Goal: Task Accomplishment & Management: Complete application form

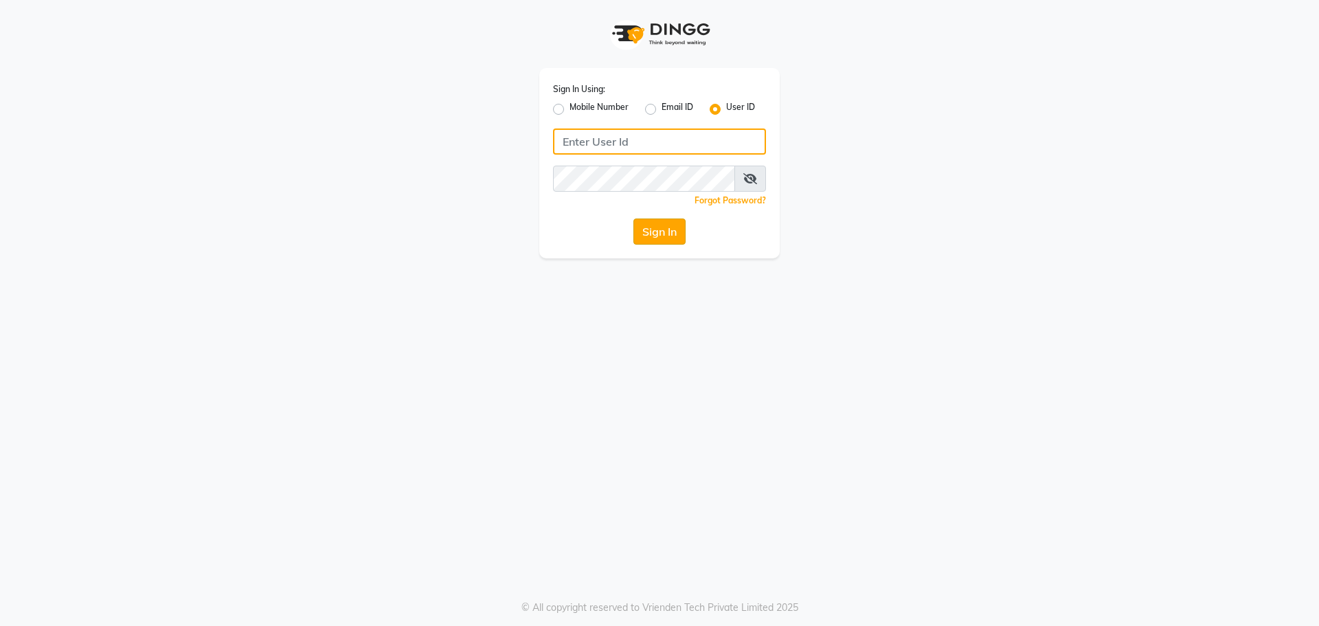
type input "winnie@123"
click at [661, 229] on button "Sign In" at bounding box center [659, 231] width 52 height 26
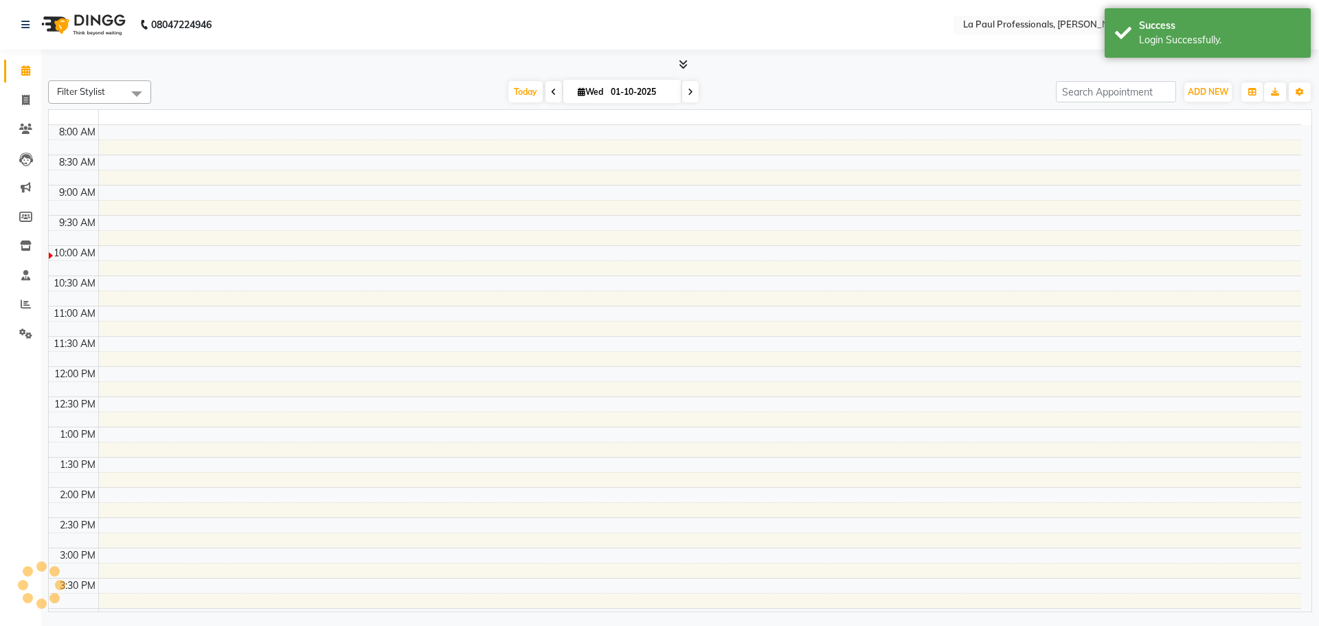
select select "en"
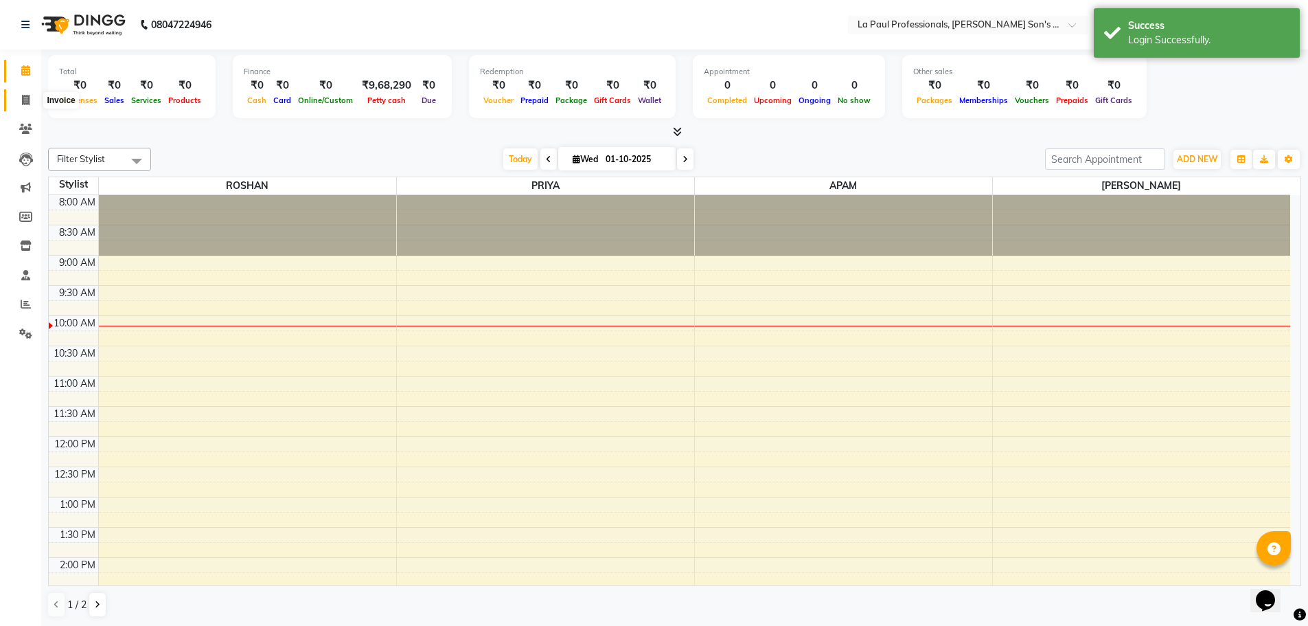
click at [31, 102] on span at bounding box center [26, 101] width 24 height 16
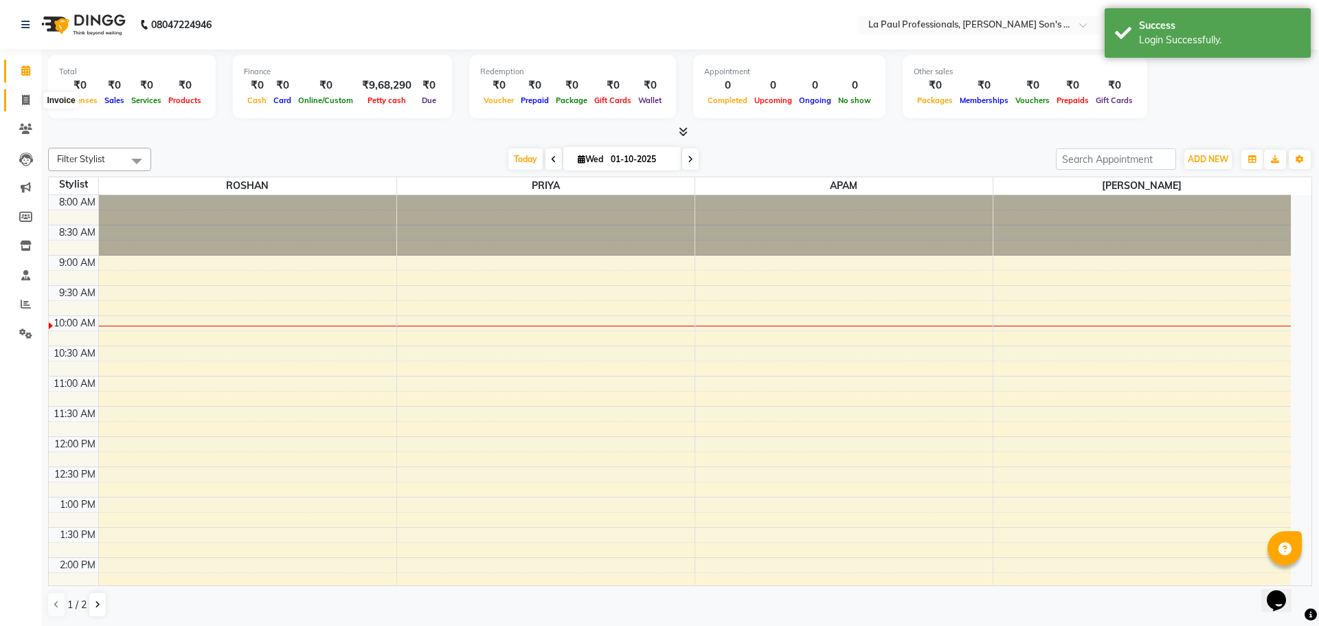
select select "6271"
select select "service"
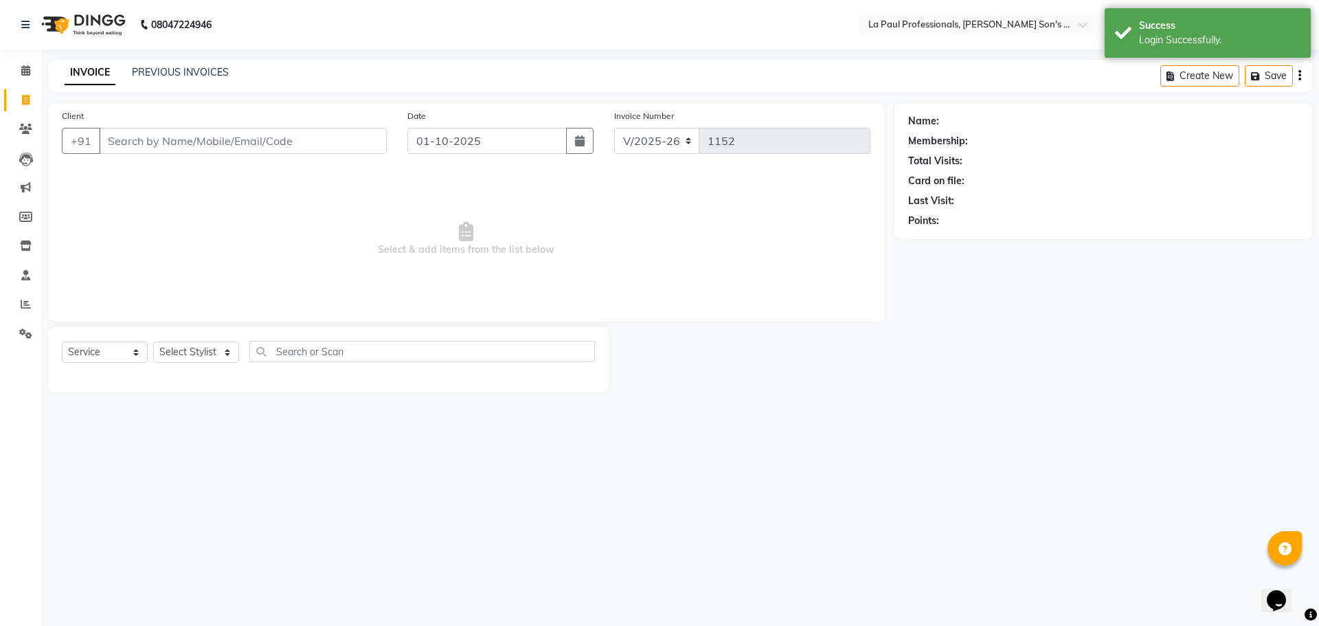
click at [271, 141] on input "Client" at bounding box center [243, 141] width 288 height 26
click at [203, 350] on select "Select Stylist APAM [PERSON_NAME] PRIYA [PERSON_NAME] SASA [PERSON_NAME]" at bounding box center [196, 351] width 86 height 21
select select "48213"
click at [153, 341] on select "Select Stylist APAM [PERSON_NAME] PRIYA [PERSON_NAME] SASA [PERSON_NAME]" at bounding box center [196, 351] width 86 height 21
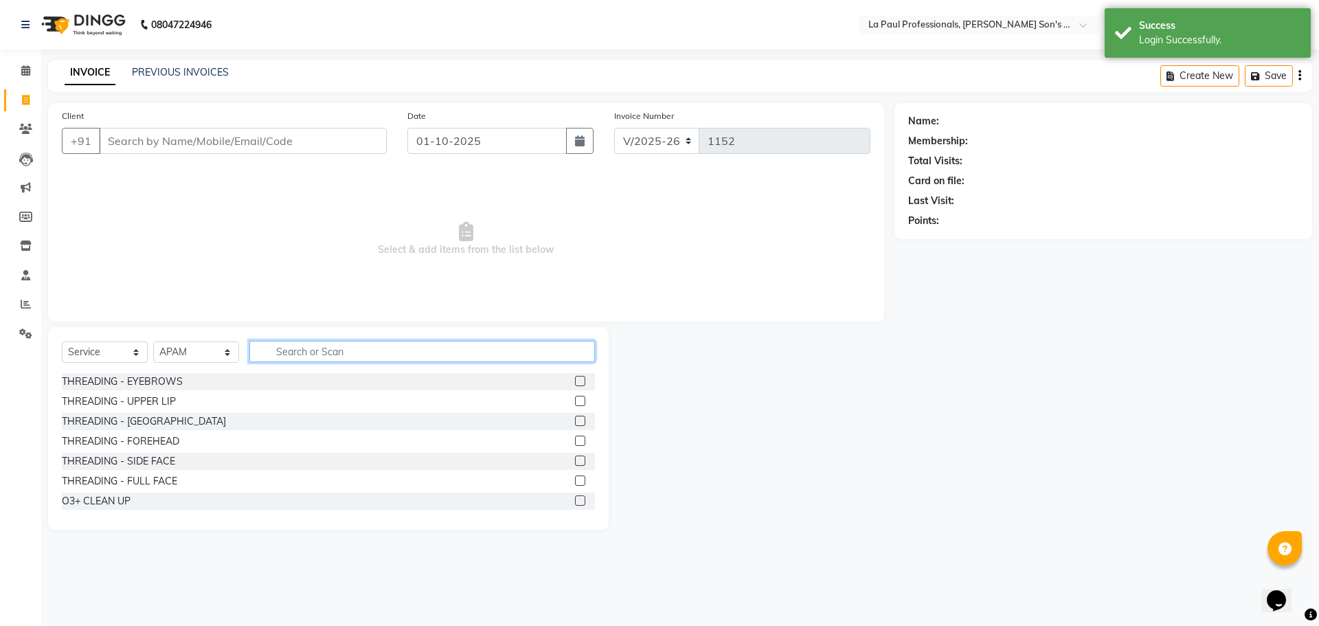
click at [313, 353] on input "text" at bounding box center [421, 351] width 345 height 21
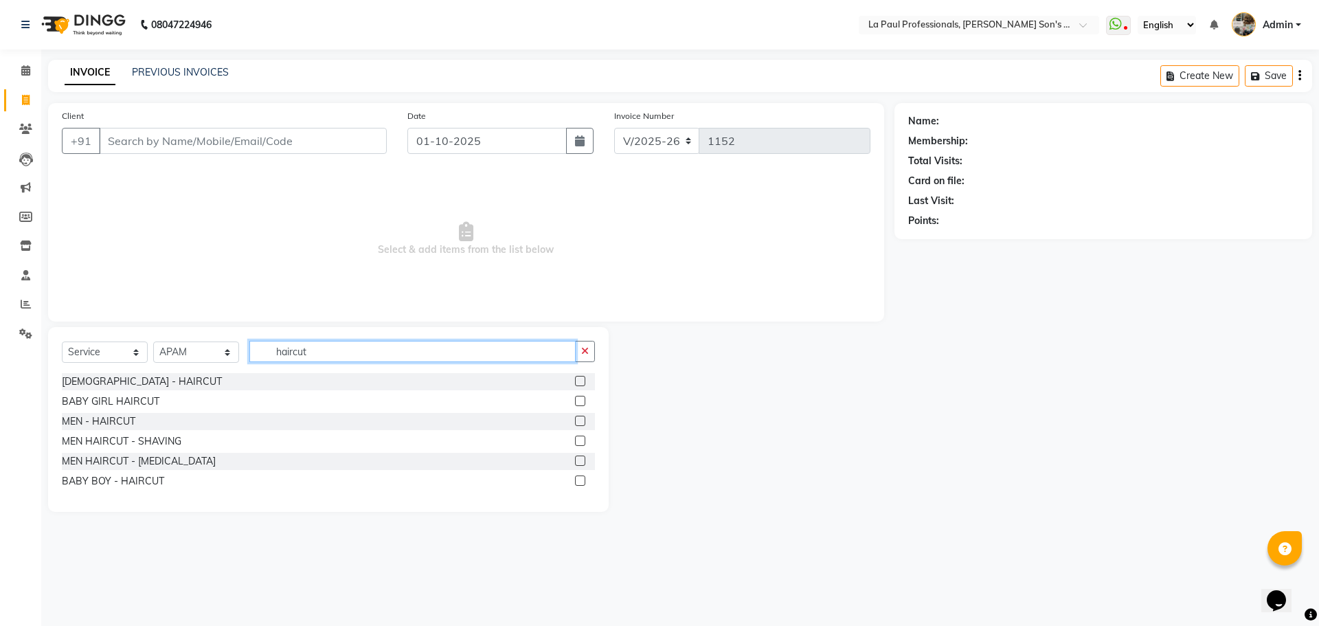
type input "haircut"
click at [583, 420] on label at bounding box center [580, 421] width 10 height 10
click at [583, 420] on input "checkbox" at bounding box center [579, 421] width 9 height 9
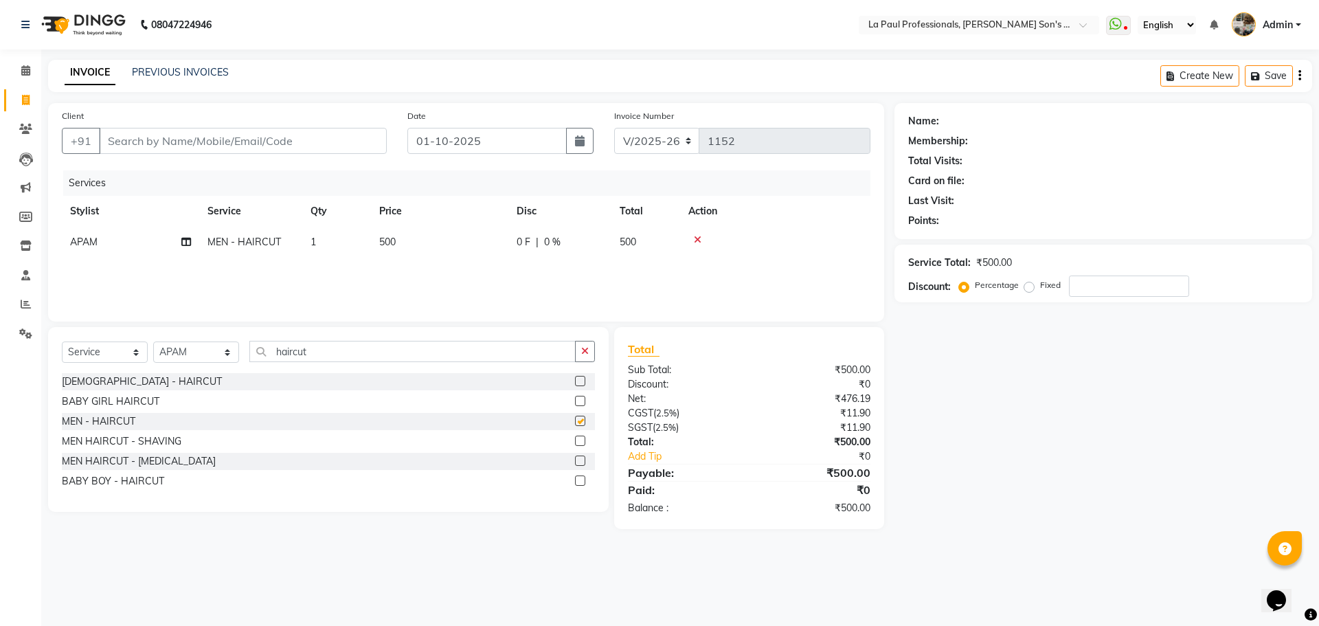
checkbox input "false"
click at [313, 350] on input "haircut" at bounding box center [412, 351] width 326 height 21
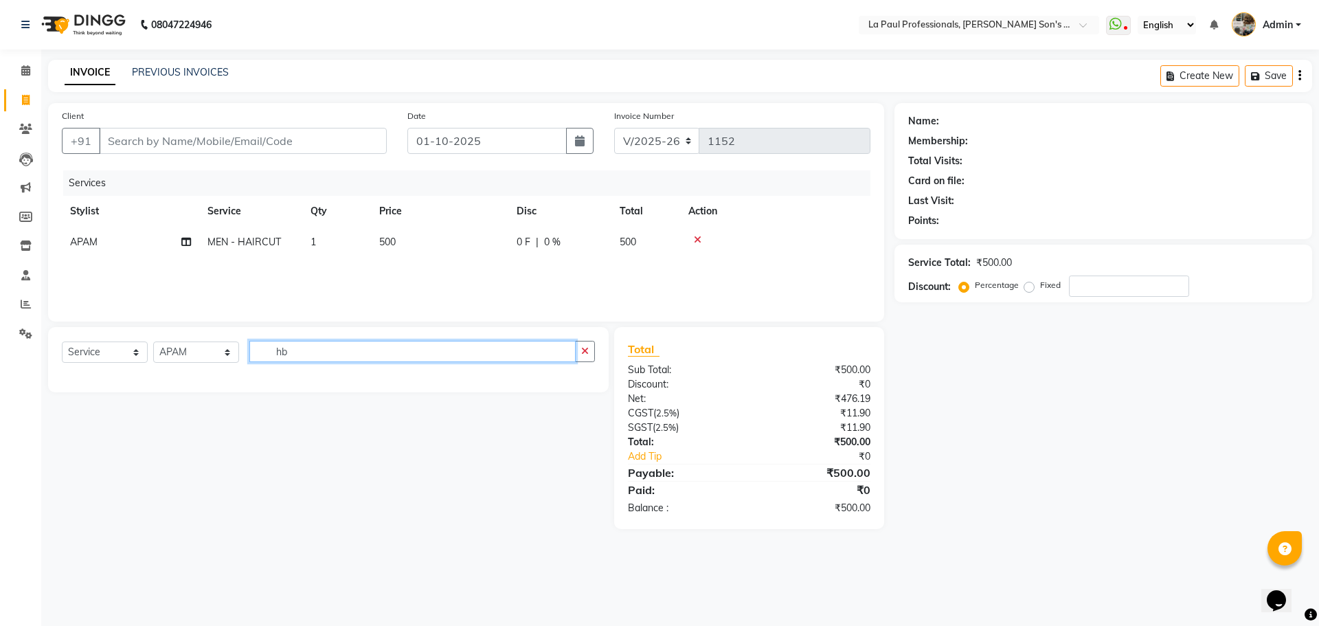
type input "h"
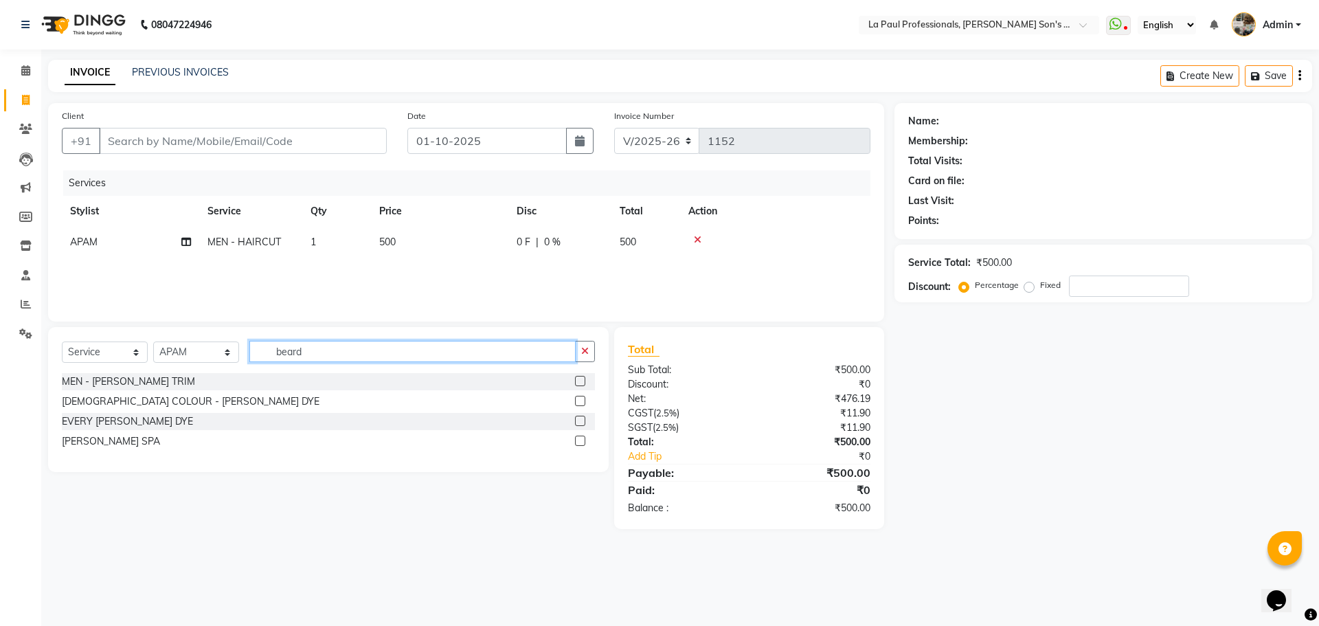
type input "beard"
click at [580, 381] on label at bounding box center [580, 381] width 10 height 10
click at [580, 381] on input "checkbox" at bounding box center [579, 381] width 9 height 9
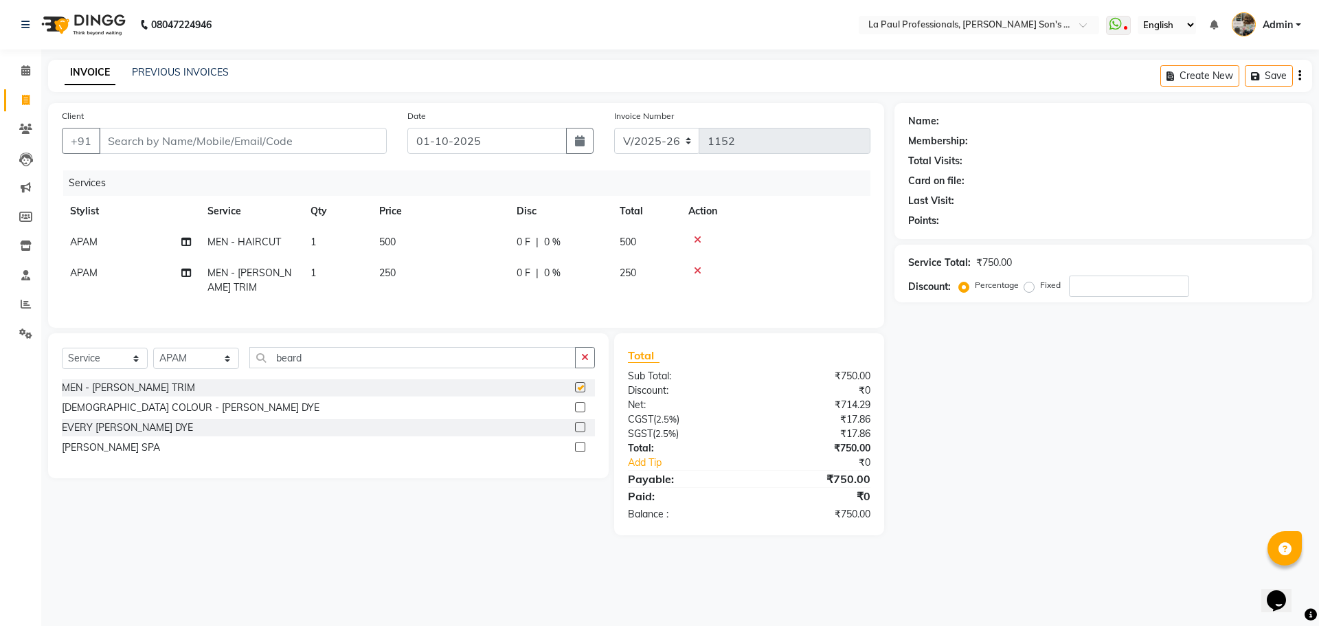
checkbox input "false"
click at [218, 369] on select "Select Stylist APAM [PERSON_NAME] PRIYA [PERSON_NAME] SASA [PERSON_NAME]" at bounding box center [196, 358] width 86 height 21
select select "46923"
click at [153, 358] on select "Select Stylist APAM [PERSON_NAME] PRIYA [PERSON_NAME] SASA [PERSON_NAME]" at bounding box center [196, 358] width 86 height 21
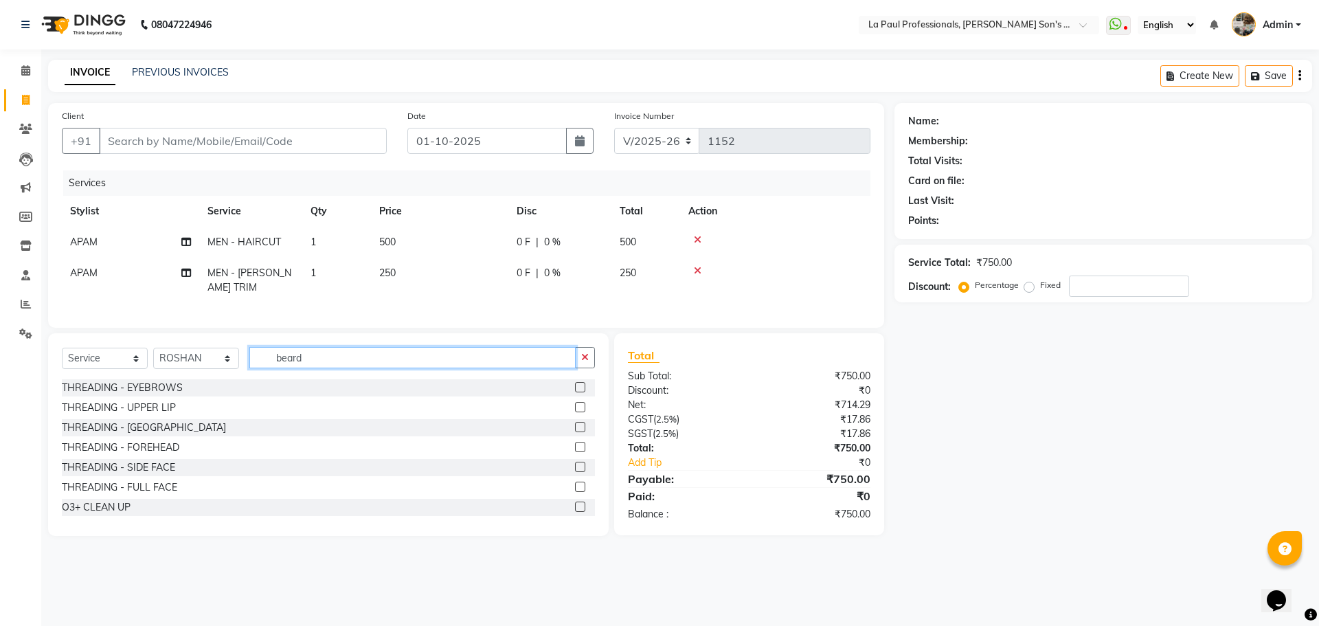
click at [400, 368] on input "beard" at bounding box center [412, 357] width 326 height 21
type input "b"
type input "haircu"
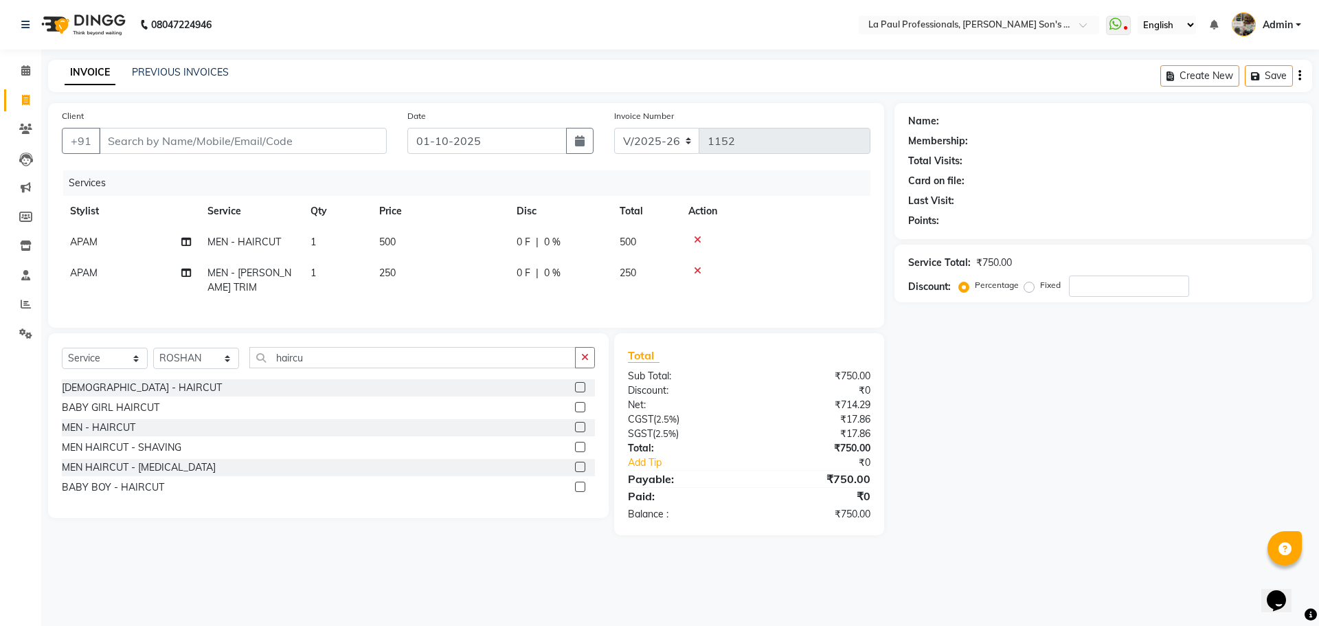
click at [580, 432] on label at bounding box center [580, 427] width 10 height 10
click at [580, 432] on input "checkbox" at bounding box center [579, 427] width 9 height 9
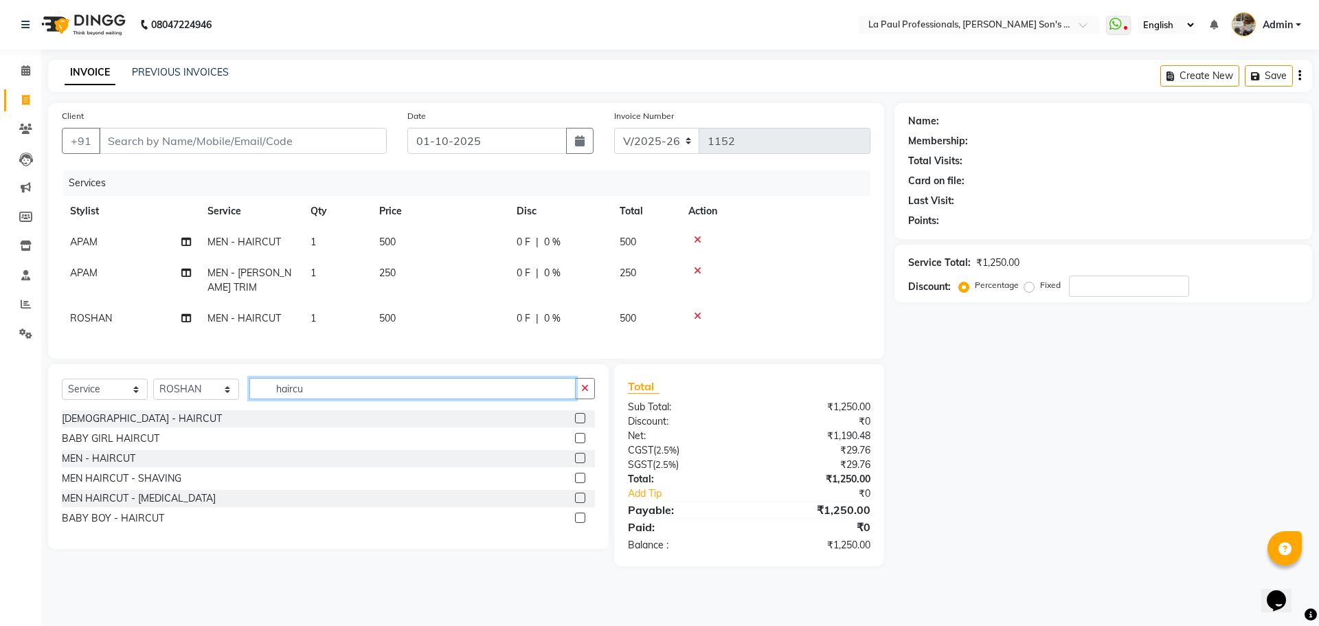
checkbox input "false"
click at [339, 396] on input "haircu" at bounding box center [412, 388] width 326 height 21
type input "h"
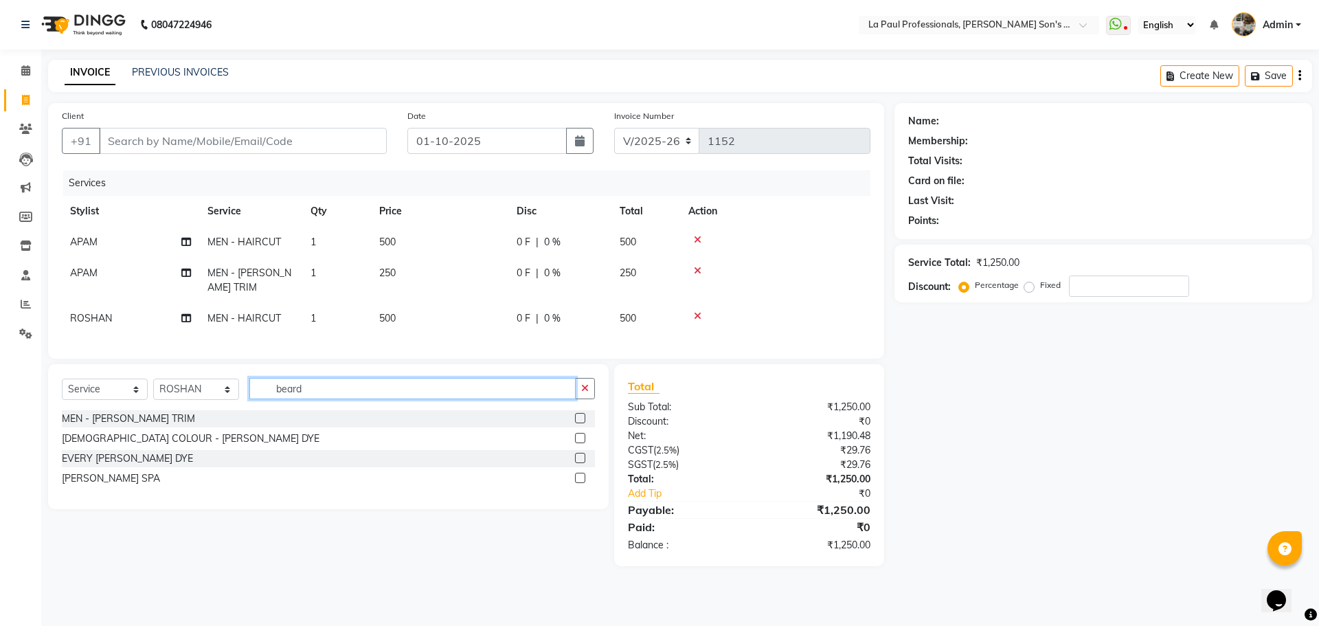
type input "beard"
click at [577, 423] on label at bounding box center [580, 418] width 10 height 10
click at [577, 423] on input "checkbox" at bounding box center [579, 418] width 9 height 9
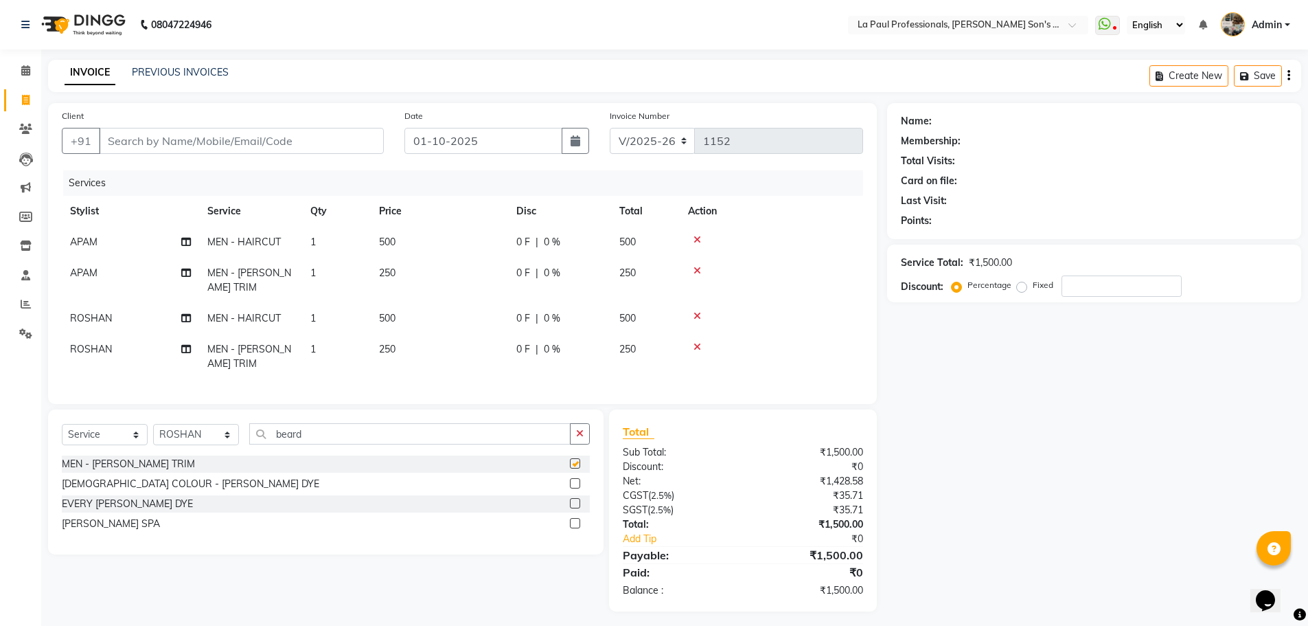
checkbox input "false"
click at [280, 140] on input "Client" at bounding box center [241, 141] width 285 height 26
type input "8"
type input "0"
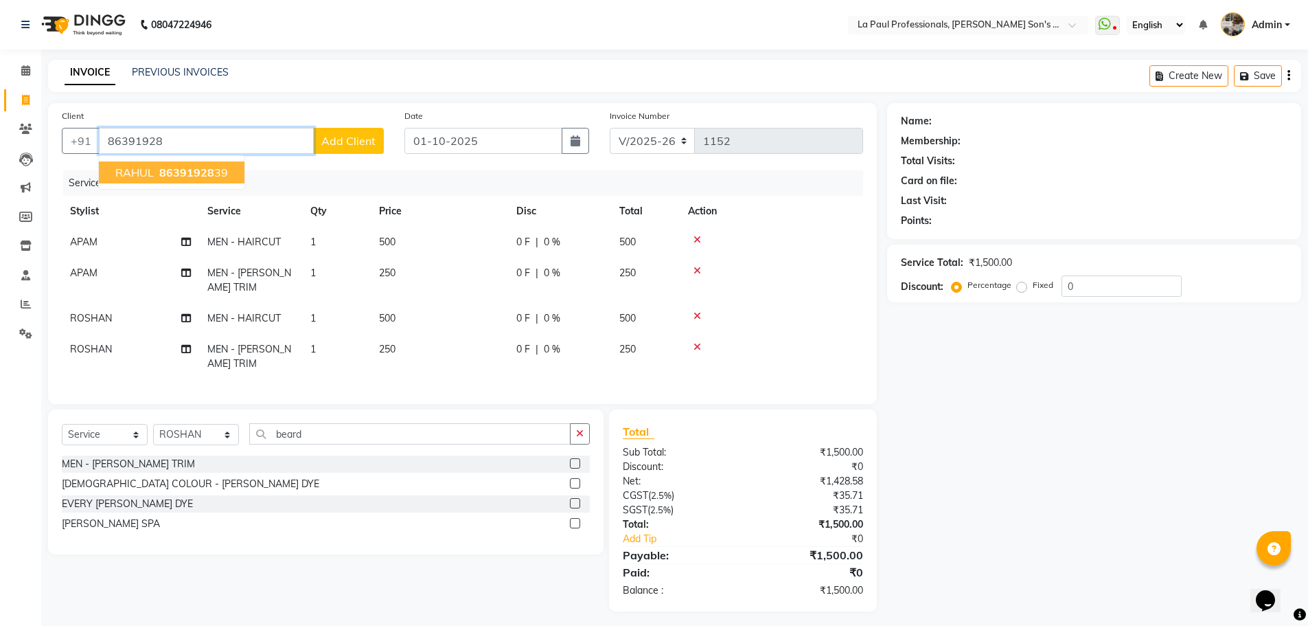
click at [191, 179] on span "86391928" at bounding box center [186, 173] width 55 height 14
type input "8639192839"
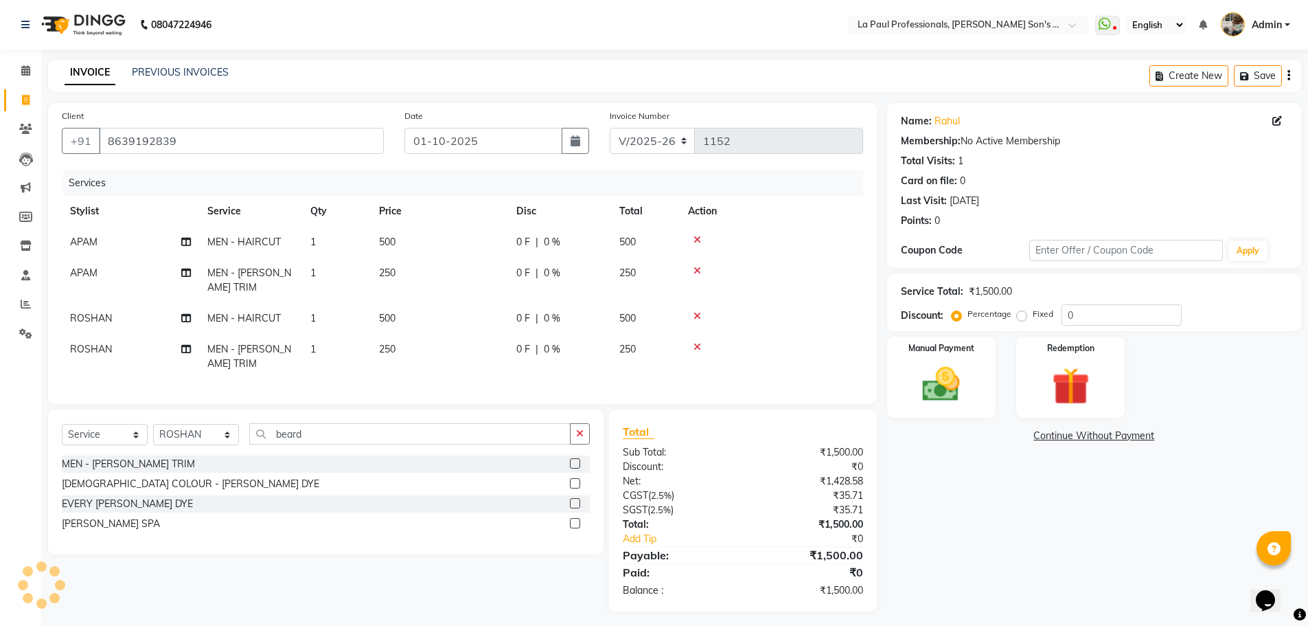
click at [1008, 526] on div "Name: Rahul Membership: No Active Membership Total Visits: 1 Card on file: 0 La…" at bounding box center [1099, 357] width 424 height 508
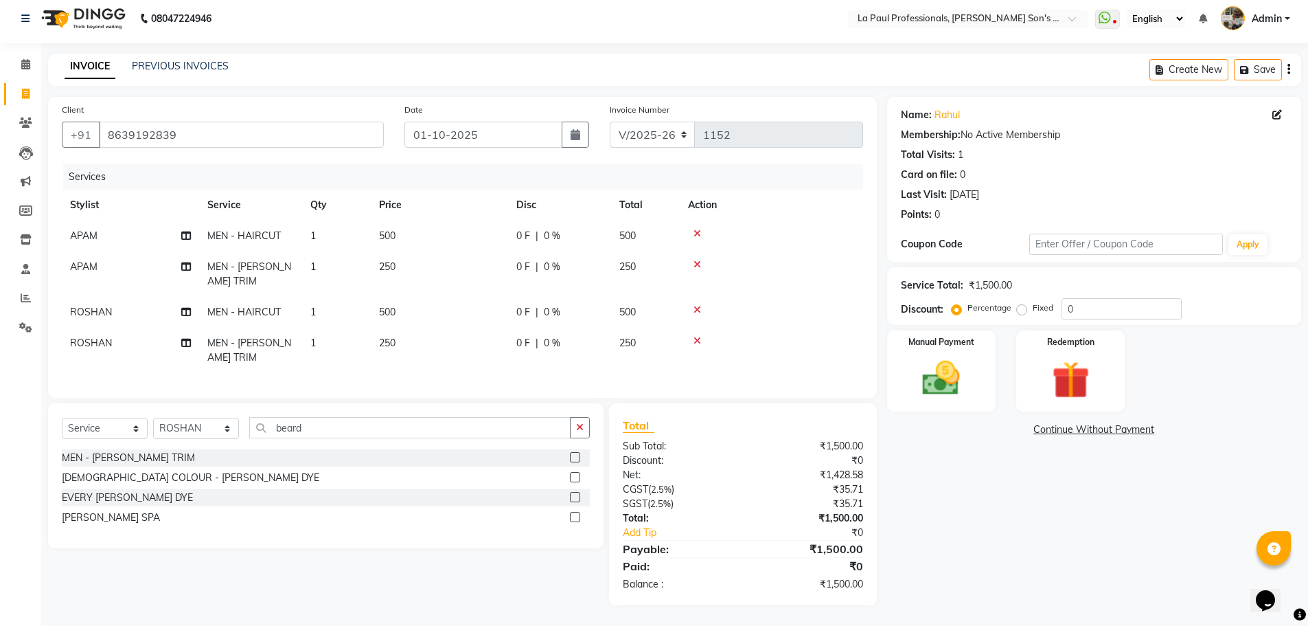
scroll to position [16, 0]
click at [1035, 528] on div "Name: Rahul Membership: No Active Membership Total Visits: 1 Card on file: 0 La…" at bounding box center [1099, 351] width 424 height 508
drag, startPoint x: 1002, startPoint y: 496, endPoint x: 982, endPoint y: 470, distance: 33.3
click at [1001, 496] on div "Name: Rahul Membership: No Active Membership Total Visits: 1 Card on file: 0 La…" at bounding box center [1099, 351] width 424 height 508
click at [958, 396] on div "Manual Payment" at bounding box center [941, 371] width 113 height 84
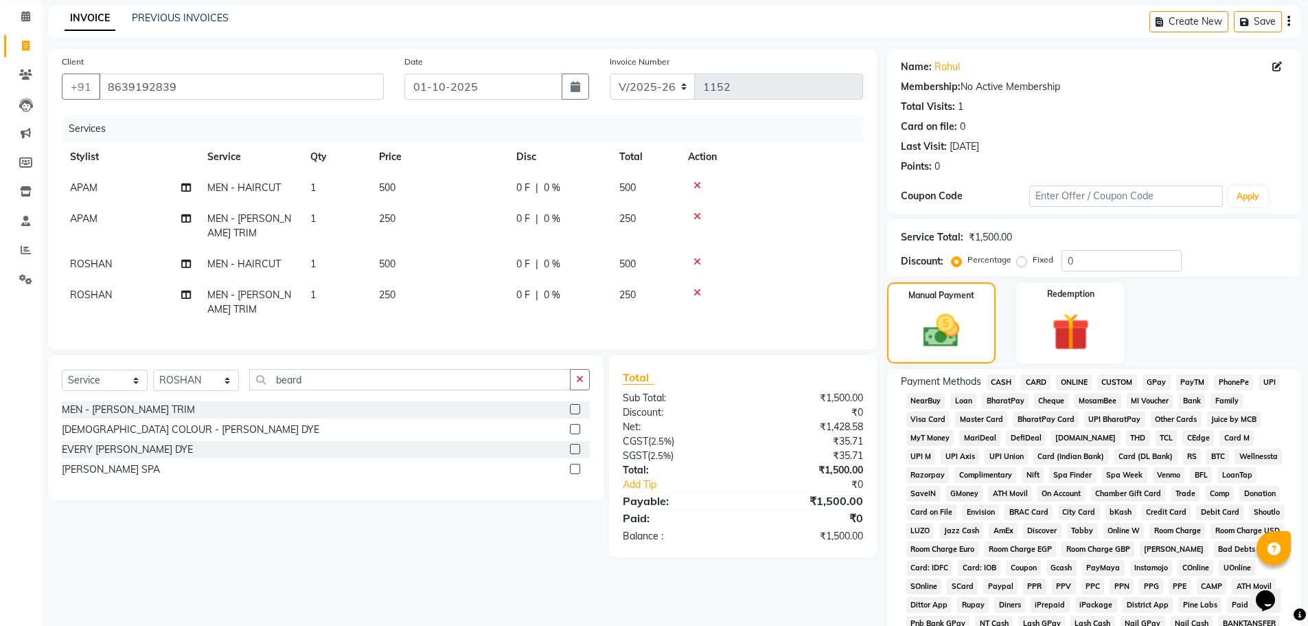
scroll to position [85, 0]
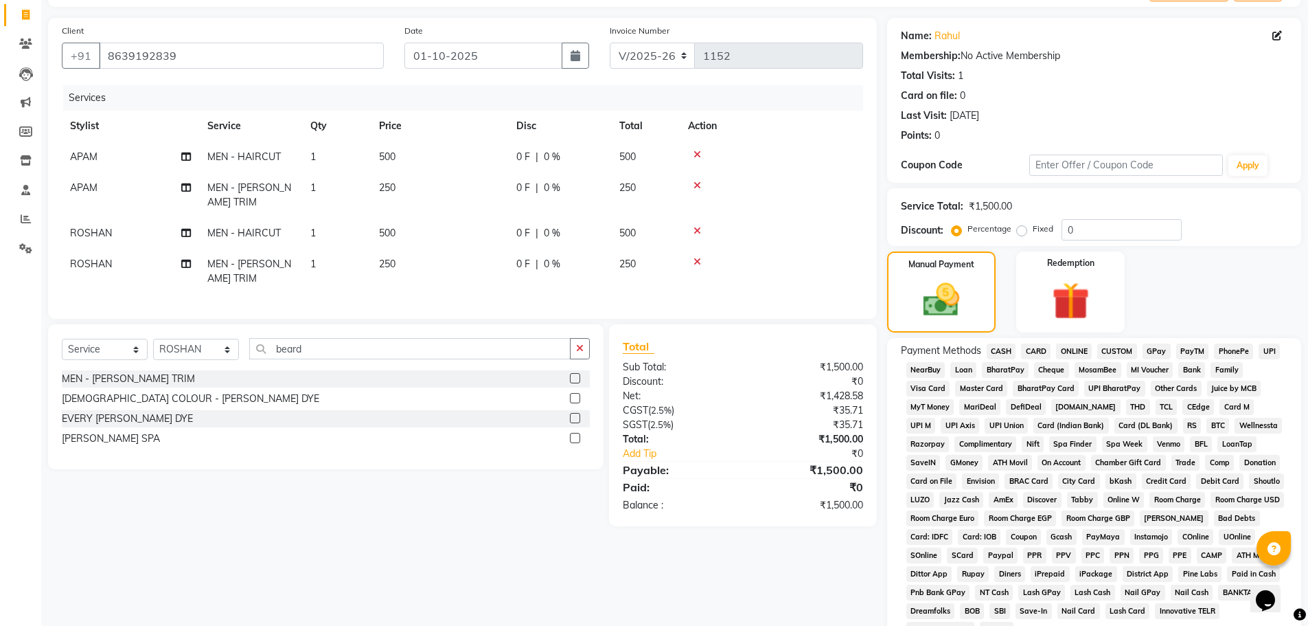
click at [1080, 352] on span "ONLINE" at bounding box center [1074, 351] width 36 height 16
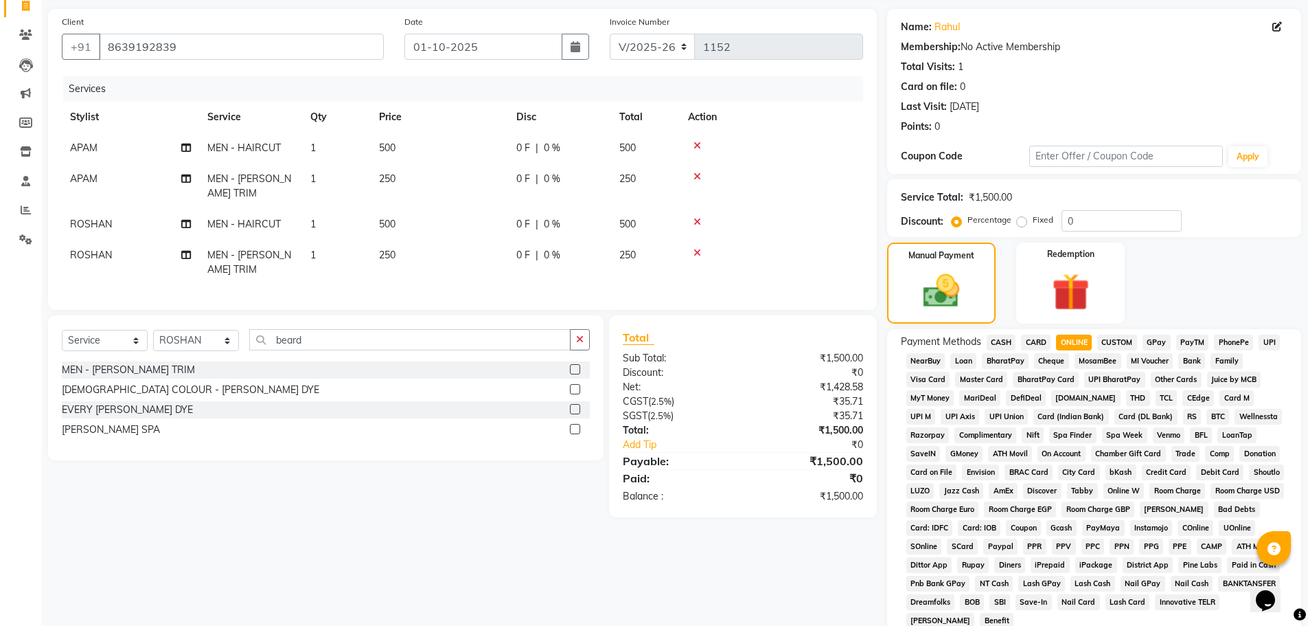
scroll to position [279, 0]
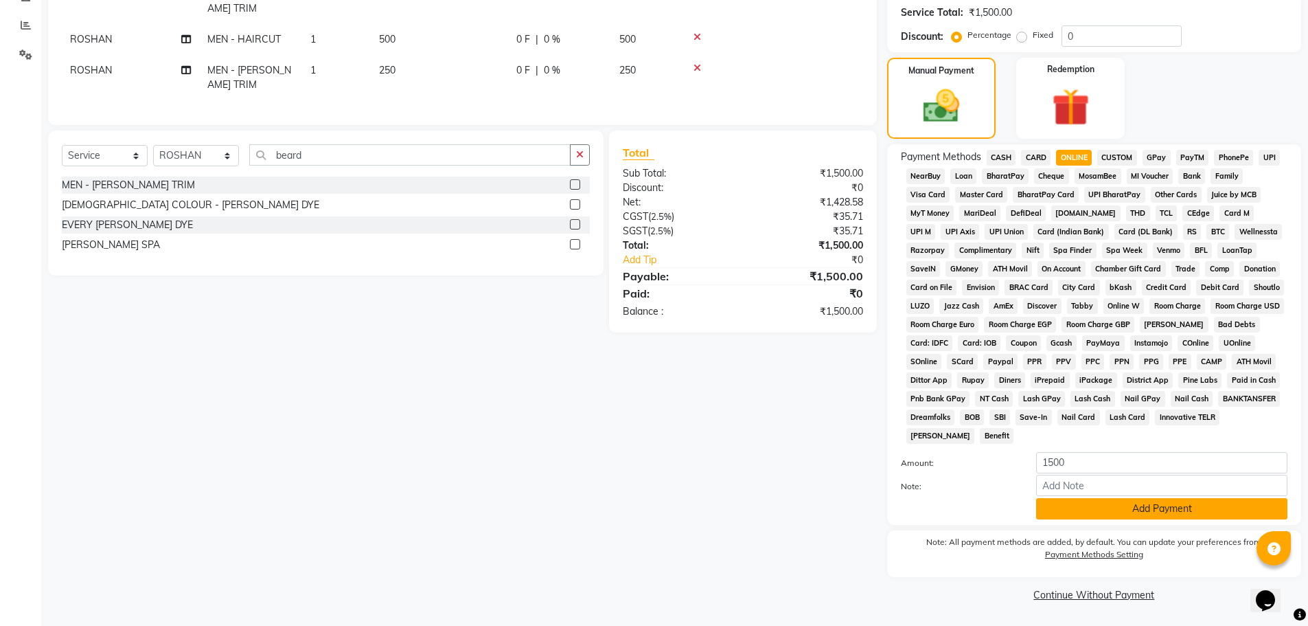
click at [1157, 517] on button "Add Payment" at bounding box center [1161, 508] width 251 height 21
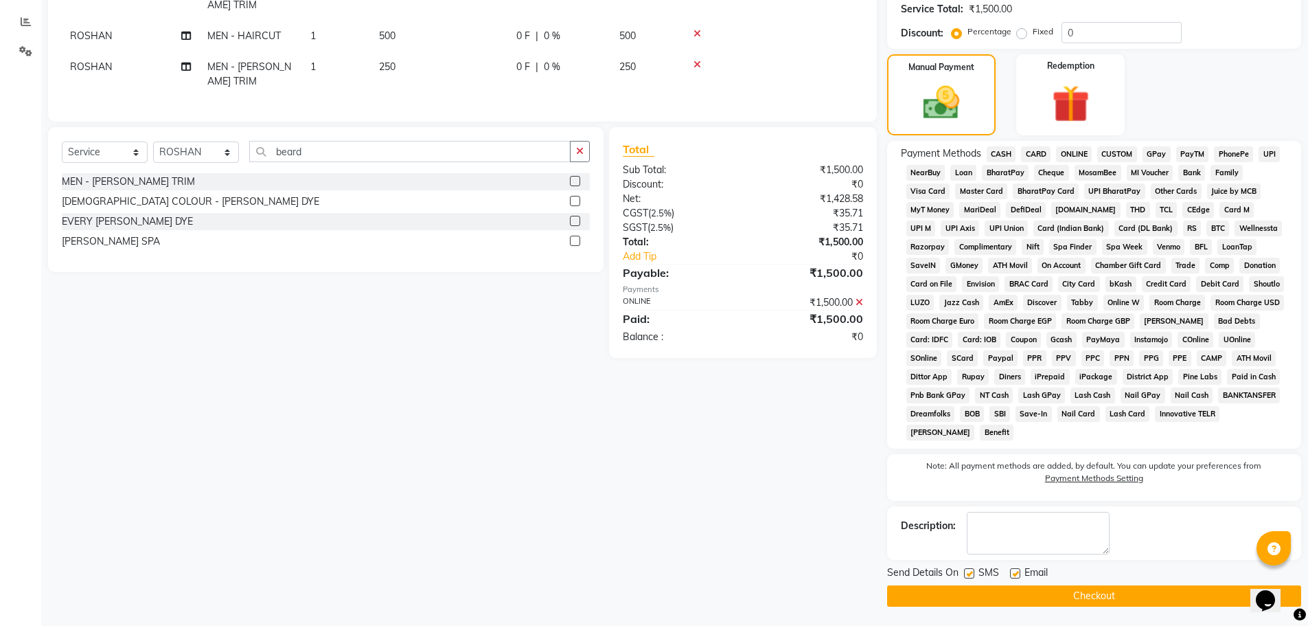
scroll to position [284, 0]
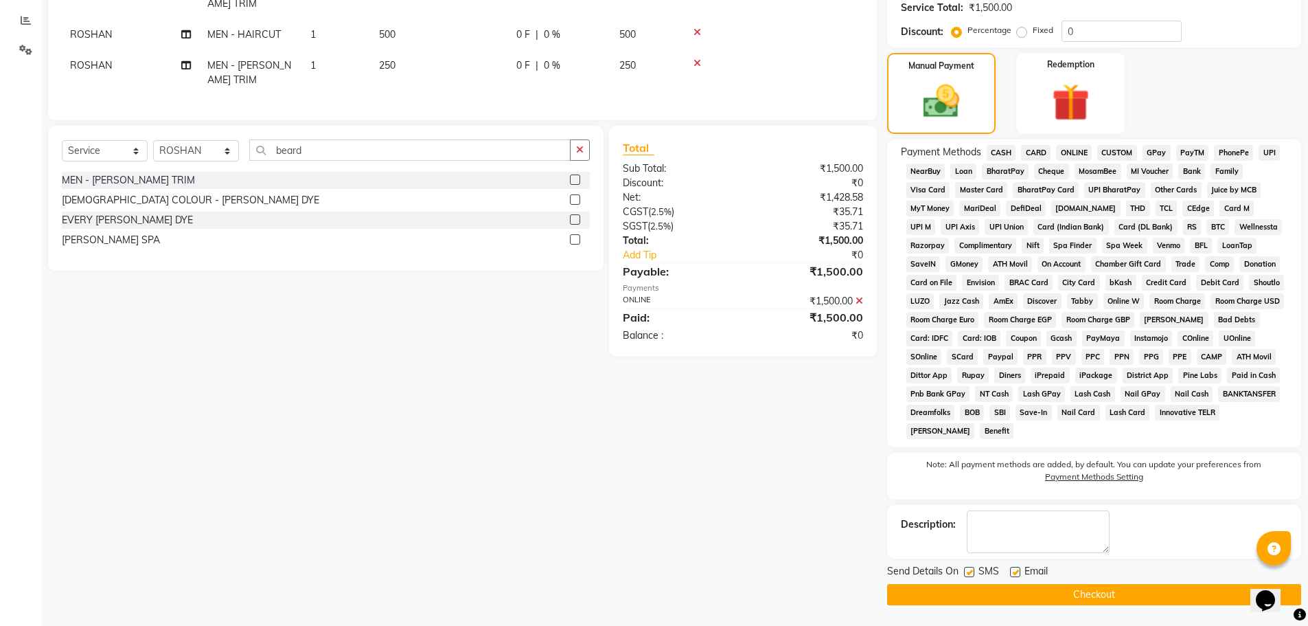
click at [1138, 597] on button "Checkout" at bounding box center [1094, 594] width 414 height 21
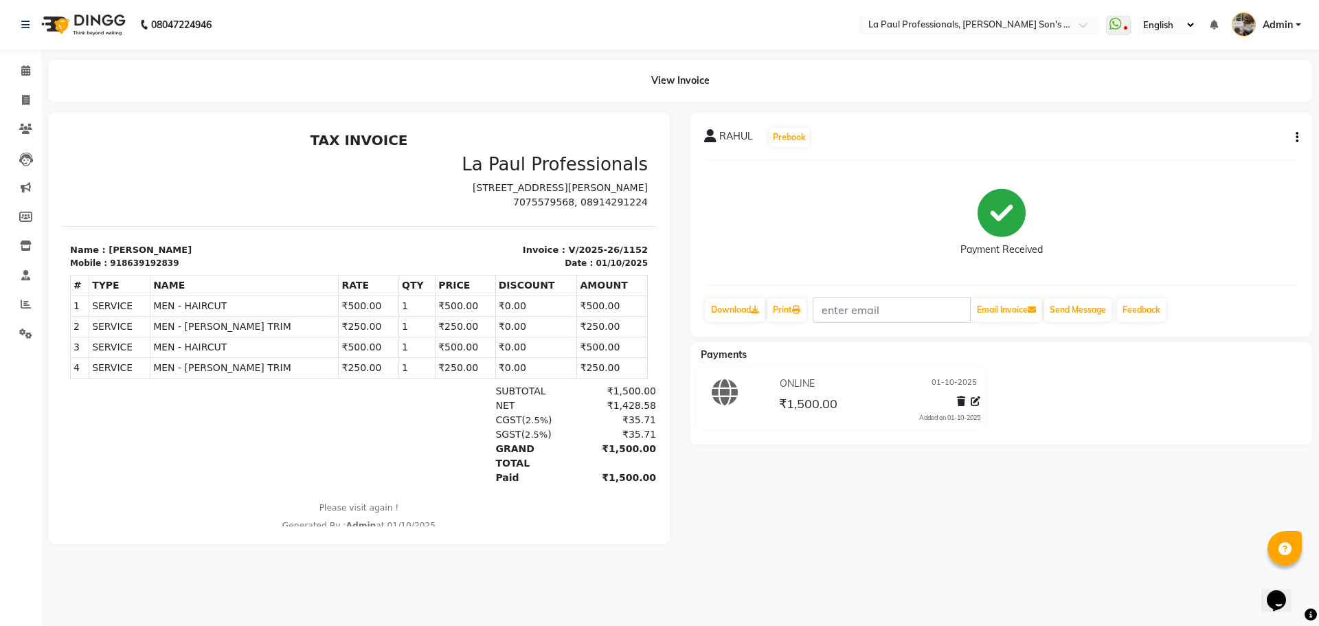
click at [793, 31] on nav "08047224946 Select Location × La Paul Professionals, [PERSON_NAME] Son's Reside…" at bounding box center [659, 24] width 1319 height 49
click at [27, 95] on icon at bounding box center [26, 100] width 8 height 10
select select "service"
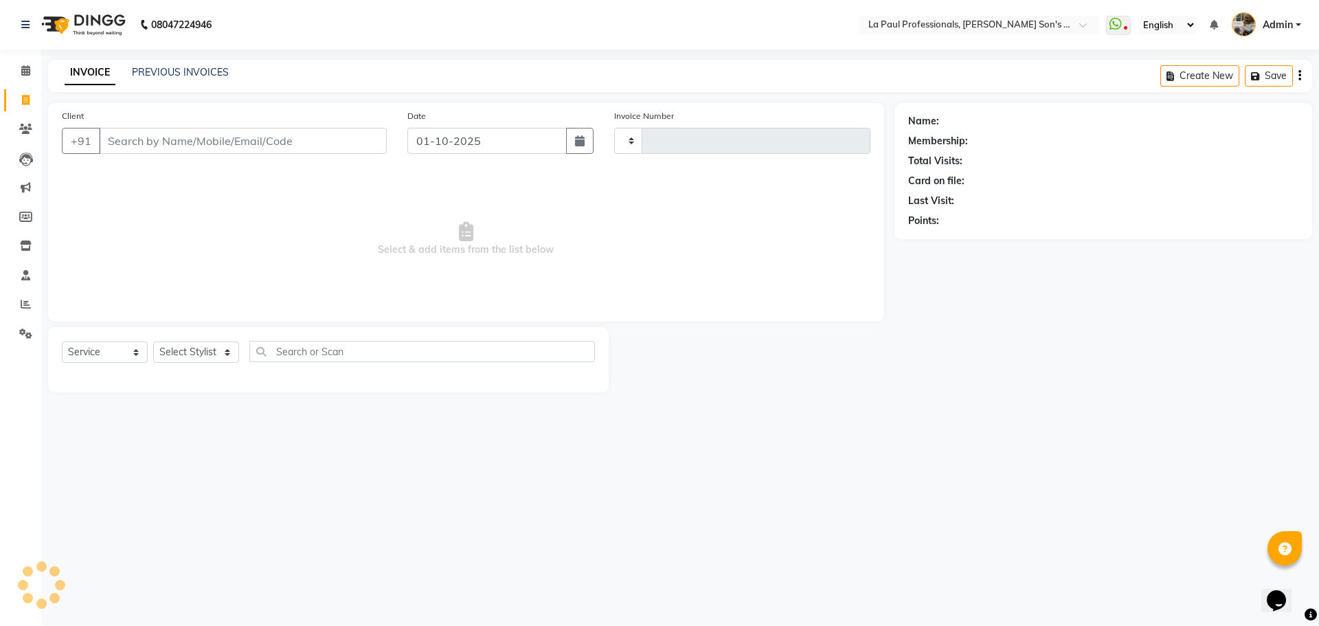
type input "1153"
select select "6271"
click at [155, 68] on div "INVOICE PREVIOUS INVOICES Create New Save" at bounding box center [680, 76] width 1264 height 32
click at [155, 69] on link "PREVIOUS INVOICES" at bounding box center [180, 72] width 97 height 12
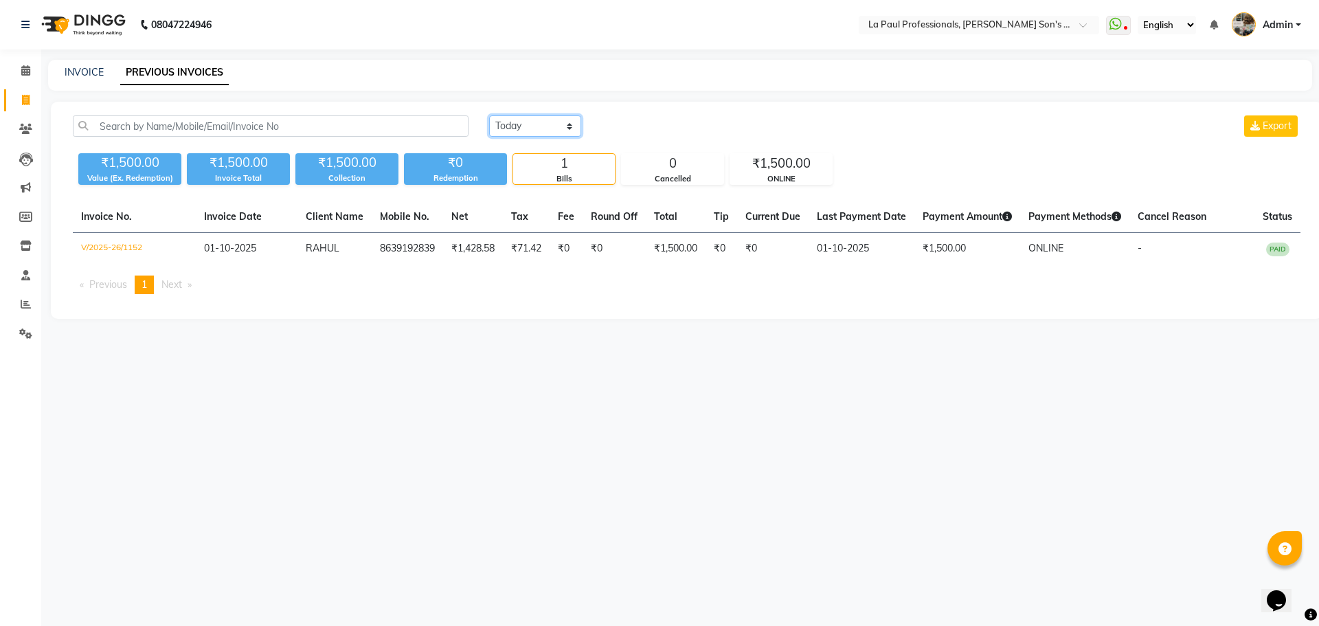
click at [533, 124] on select "[DATE] [DATE] Custom Range" at bounding box center [535, 125] width 92 height 21
select select "range"
click at [489, 115] on select "[DATE] [DATE] Custom Range" at bounding box center [535, 125] width 92 height 21
click at [631, 128] on input "01-10-2025" at bounding box center [647, 126] width 96 height 19
select select "10"
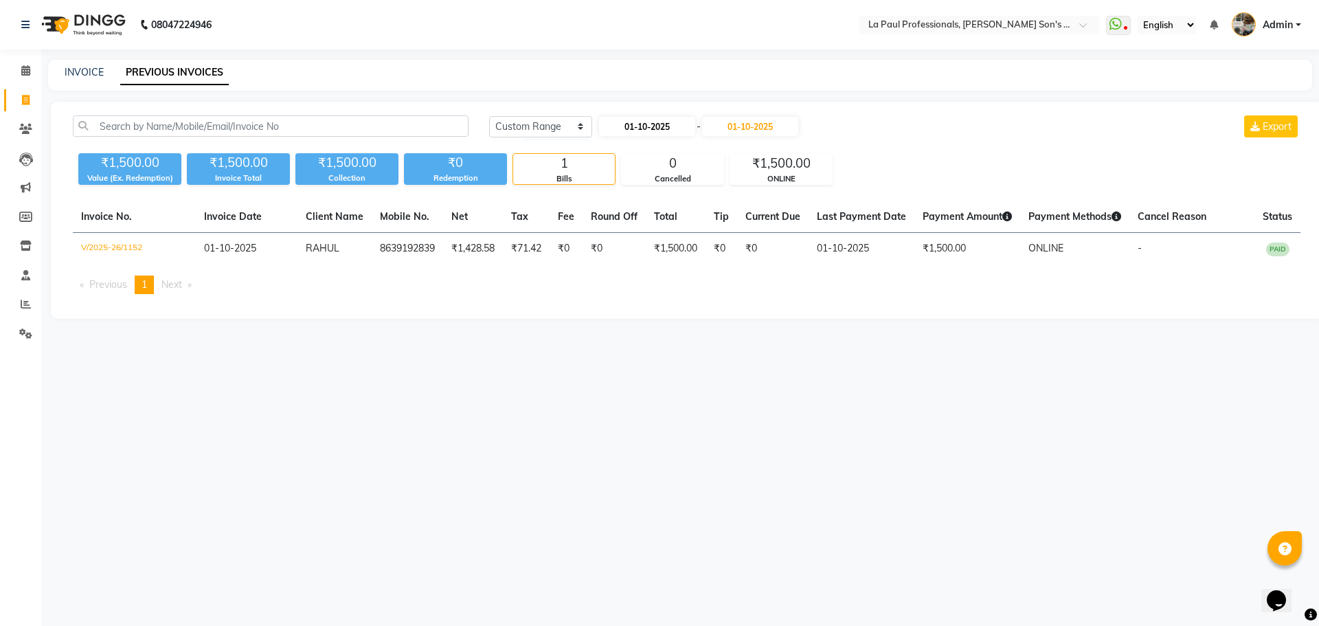
select select "2025"
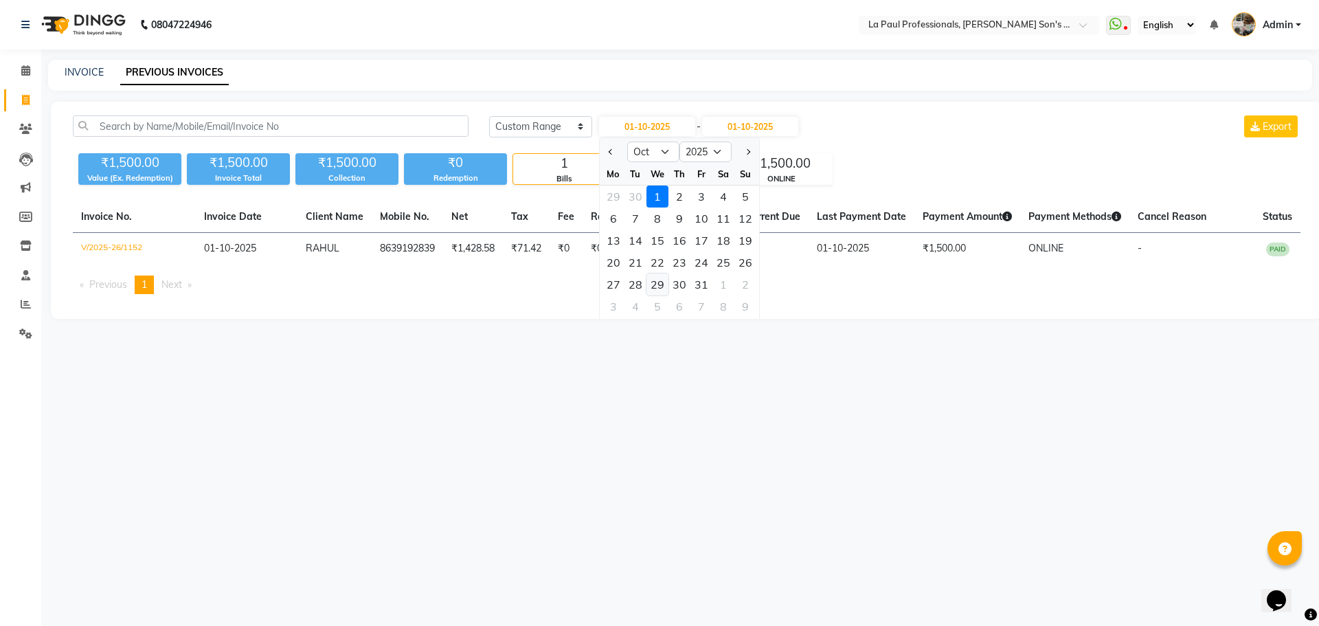
click at [661, 281] on div "29" at bounding box center [657, 284] width 22 height 22
type input "[DATE]"
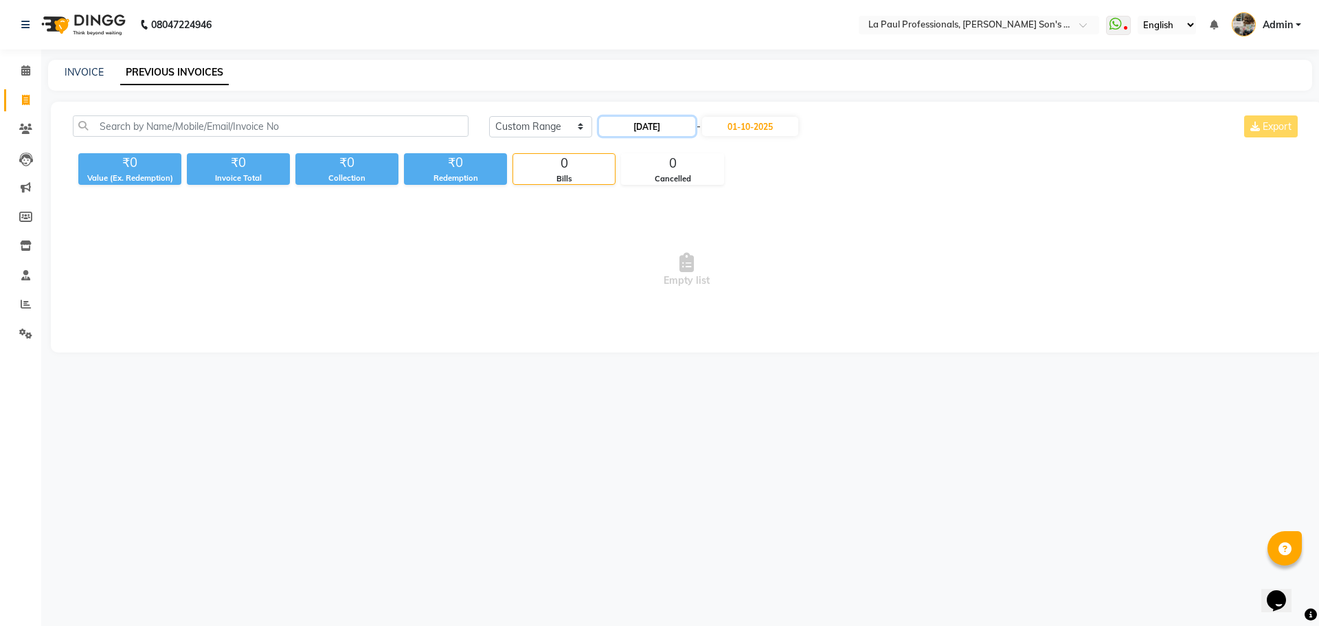
click at [677, 126] on input "[DATE]" at bounding box center [647, 126] width 96 height 19
select select "10"
select select "2025"
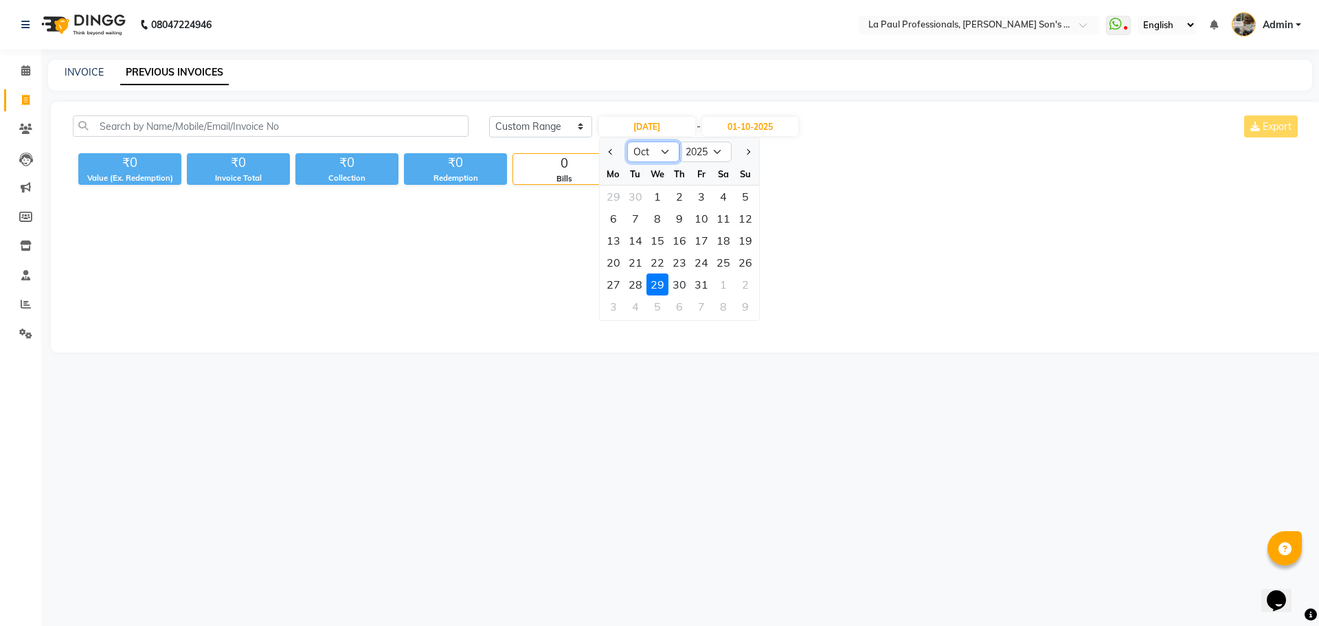
click at [673, 151] on select "Jan Feb Mar Apr May Jun [DATE] Aug Sep Oct Nov Dec" at bounding box center [653, 151] width 52 height 21
select select "9"
click at [627, 141] on select "Jan Feb Mar Apr May Jun [DATE] Aug Sep Oct Nov Dec" at bounding box center [653, 151] width 52 height 21
click at [632, 284] on div "30" at bounding box center [635, 284] width 22 height 22
type input "30-09-2025"
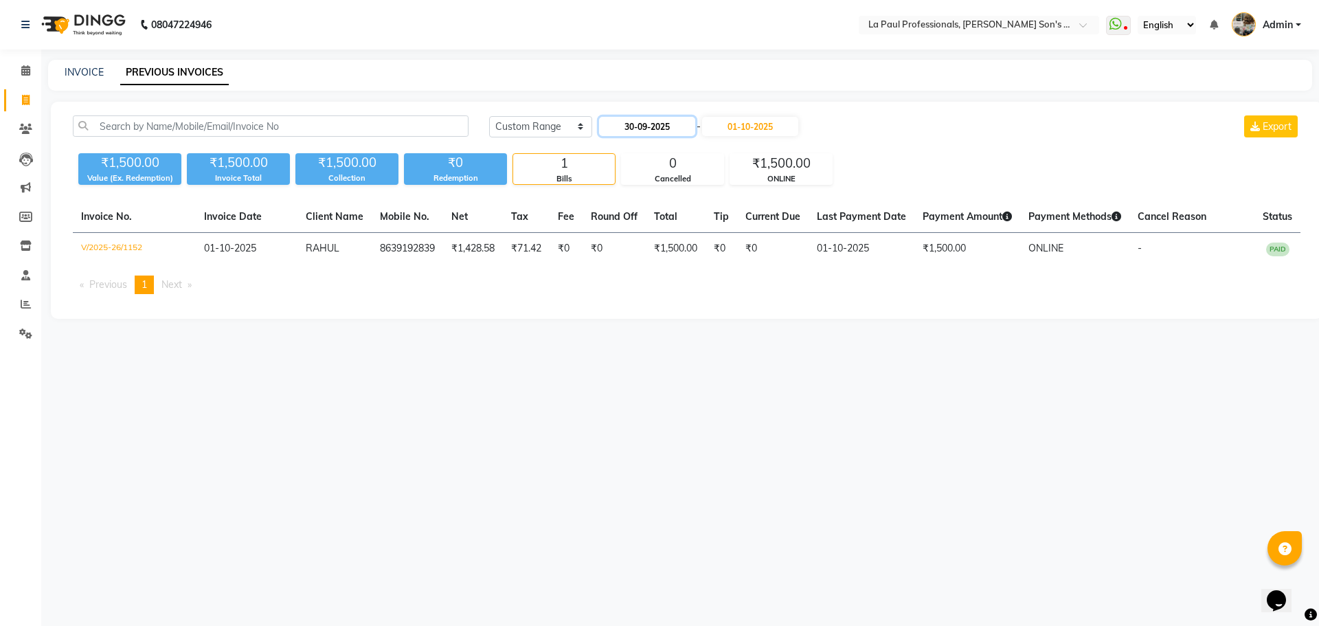
click at [655, 128] on input "30-09-2025" at bounding box center [647, 126] width 96 height 19
select select "9"
select select "2025"
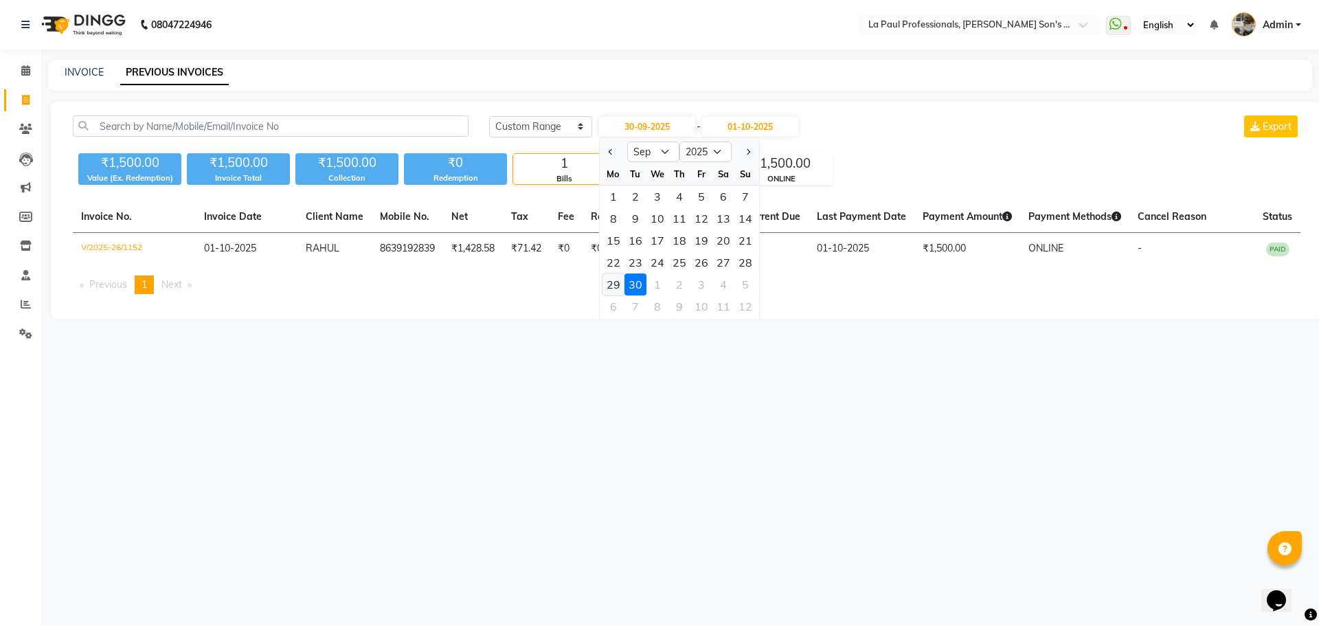
click at [618, 284] on div "29" at bounding box center [613, 284] width 22 height 22
type input "29-09-2025"
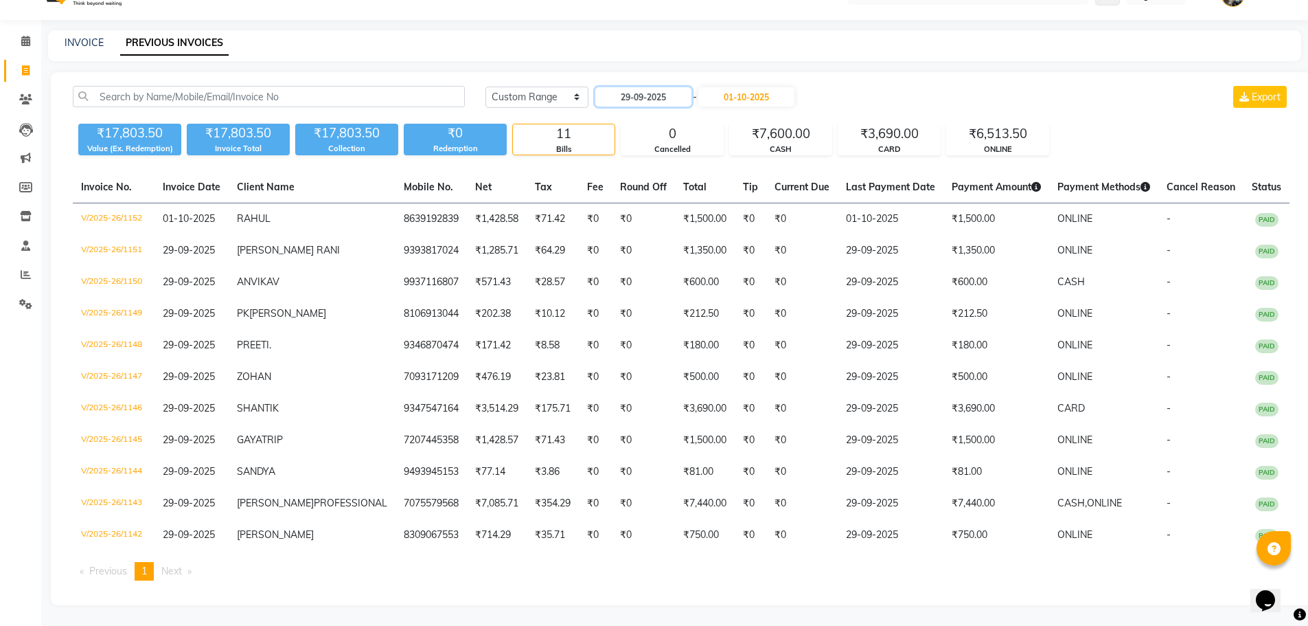
scroll to position [57, 0]
click at [26, 65] on icon at bounding box center [26, 70] width 8 height 10
select select "service"
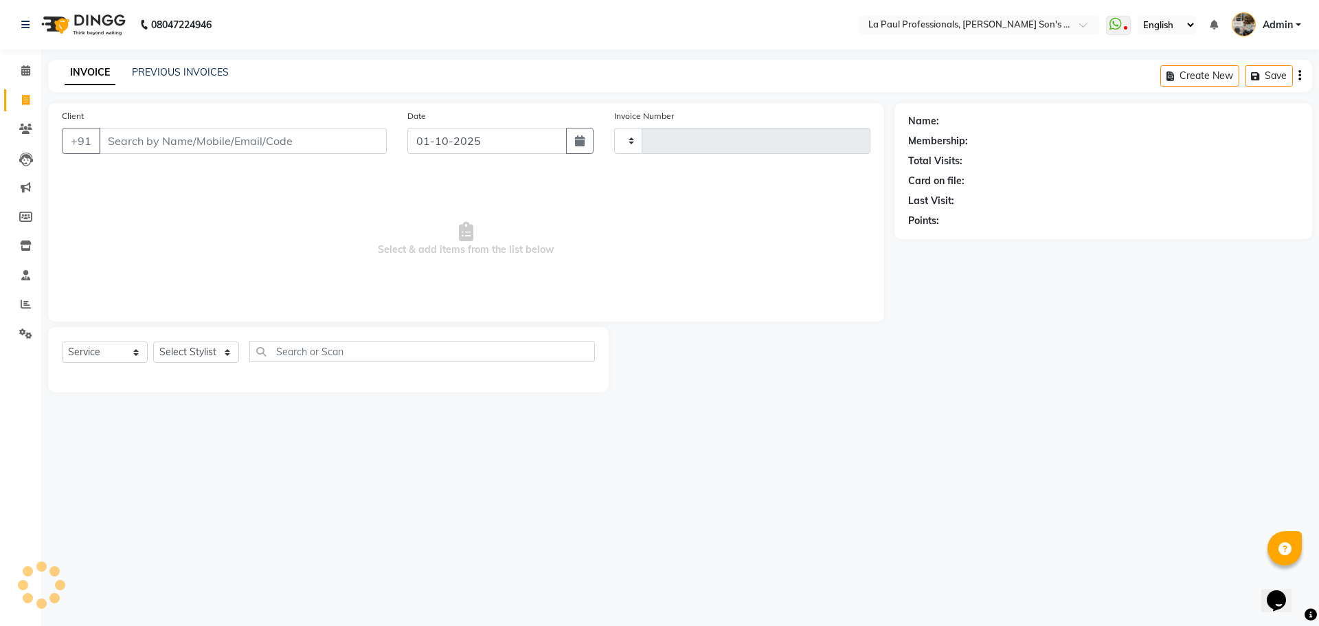
type input "1153"
select select "6271"
click at [195, 72] on link "PREVIOUS INVOICES" at bounding box center [180, 72] width 97 height 12
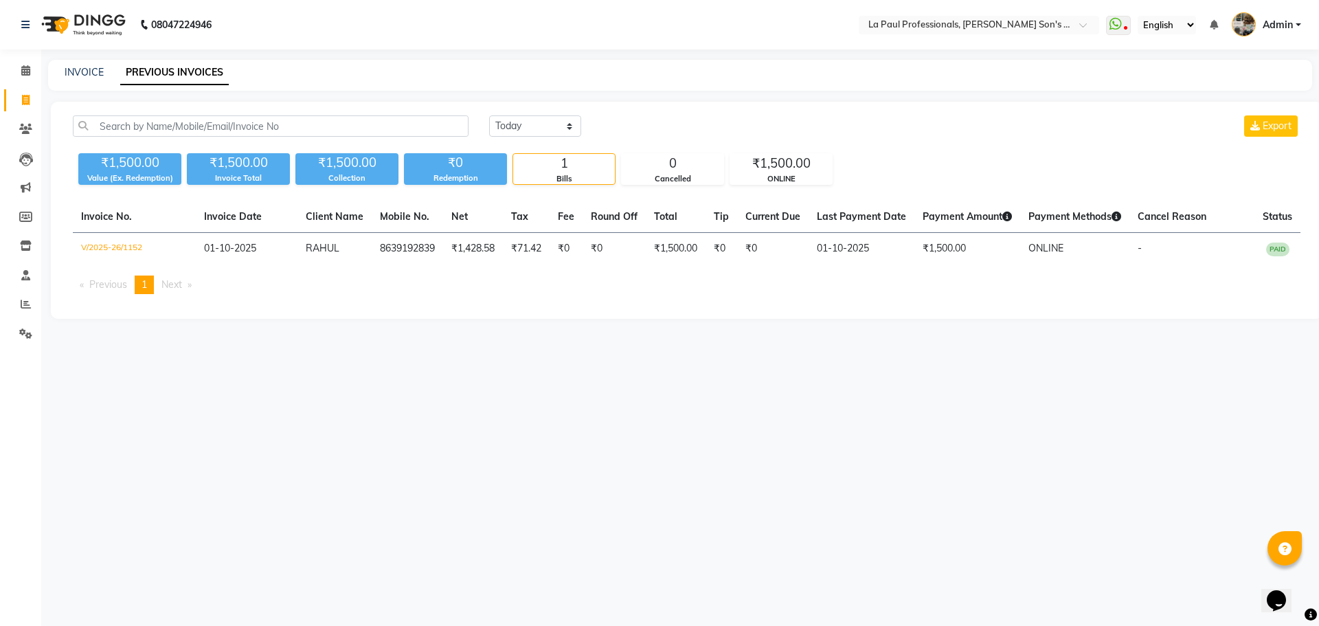
drag, startPoint x: 420, startPoint y: 550, endPoint x: 405, endPoint y: 550, distance: 14.4
click at [406, 550] on div "08047224946 Select Location × La Paul Professionals, [PERSON_NAME] Son's Reside…" at bounding box center [659, 313] width 1319 height 626
drag, startPoint x: 523, startPoint y: 459, endPoint x: 470, endPoint y: 418, distance: 66.6
click at [504, 448] on div "08047224946 Select Location × La Paul Professionals, [PERSON_NAME] Son's Reside…" at bounding box center [659, 313] width 1319 height 626
click at [18, 100] on span at bounding box center [26, 101] width 24 height 16
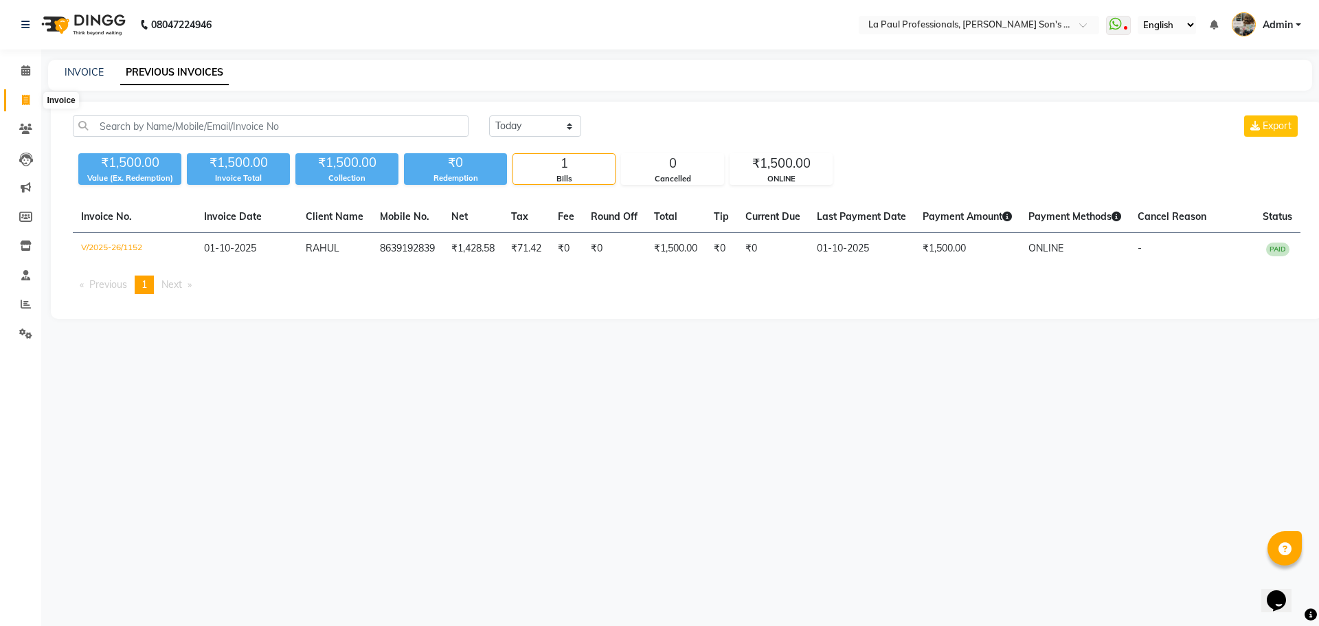
select select "service"
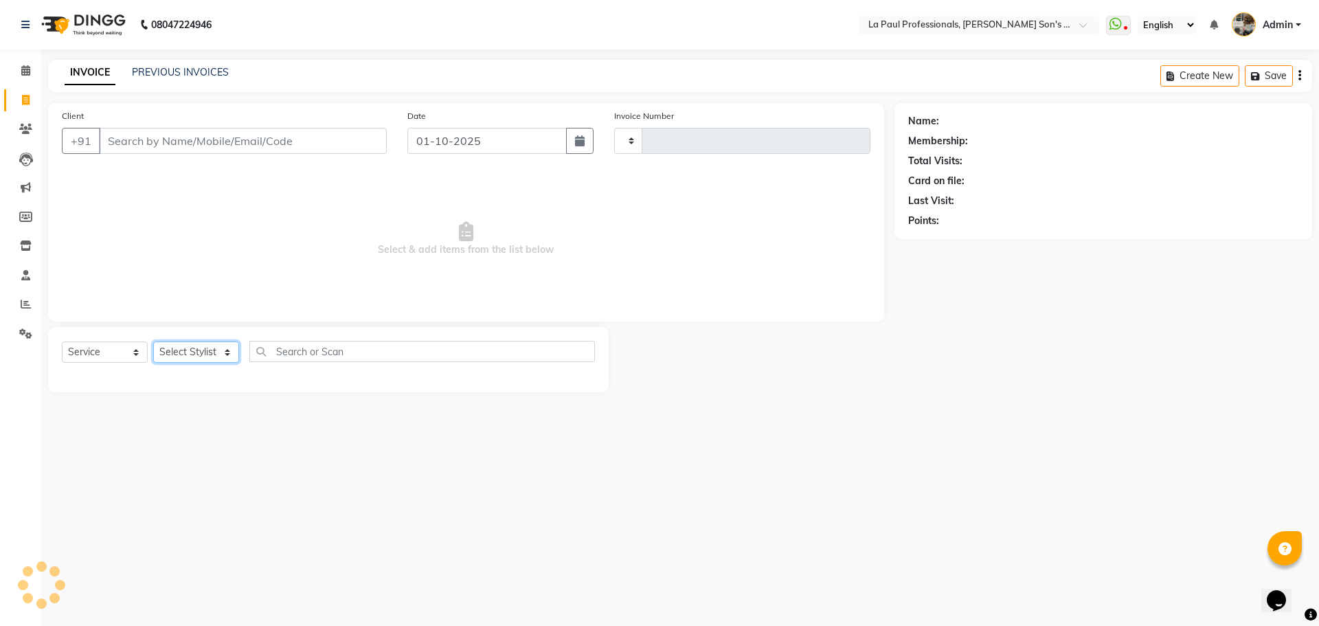
type input "1153"
click at [213, 350] on select "Select Stylist" at bounding box center [196, 351] width 86 height 21
select select "6271"
click at [220, 354] on select "Select Stylist APAM [PERSON_NAME] PRIYA [PERSON_NAME] SASA [PERSON_NAME]" at bounding box center [196, 351] width 86 height 21
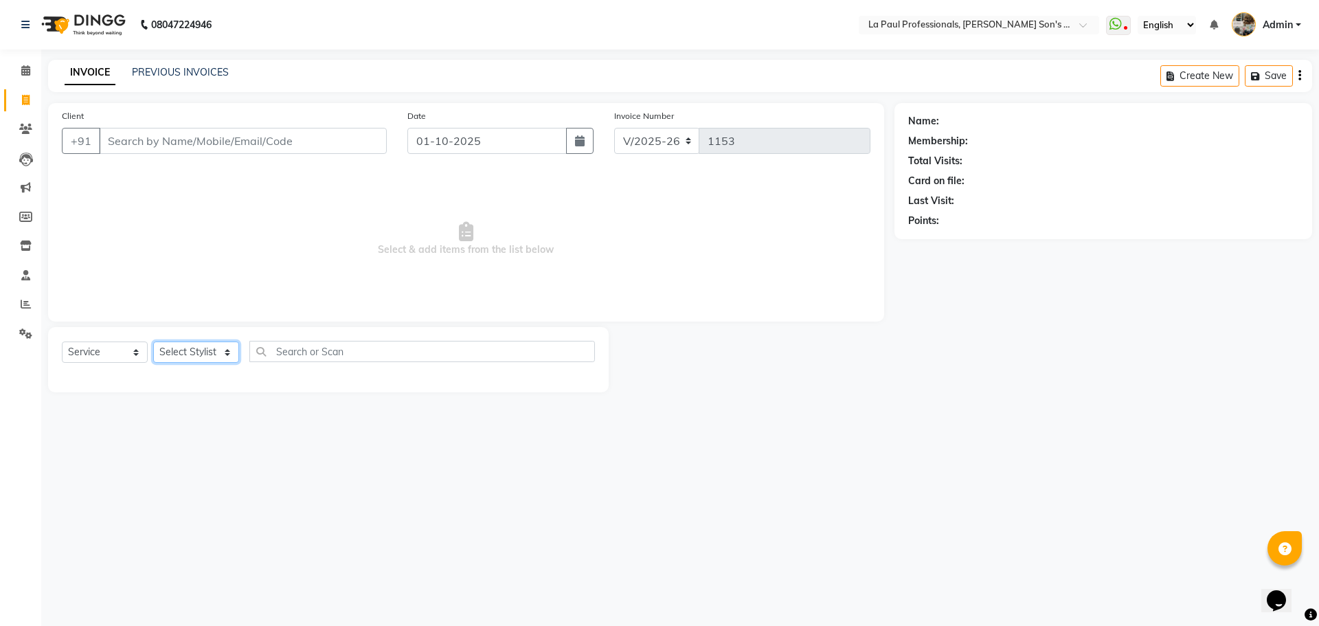
select select "48213"
click at [153, 341] on select "Select Stylist APAM [PERSON_NAME] PRIYA [PERSON_NAME] SASA [PERSON_NAME]" at bounding box center [196, 351] width 86 height 21
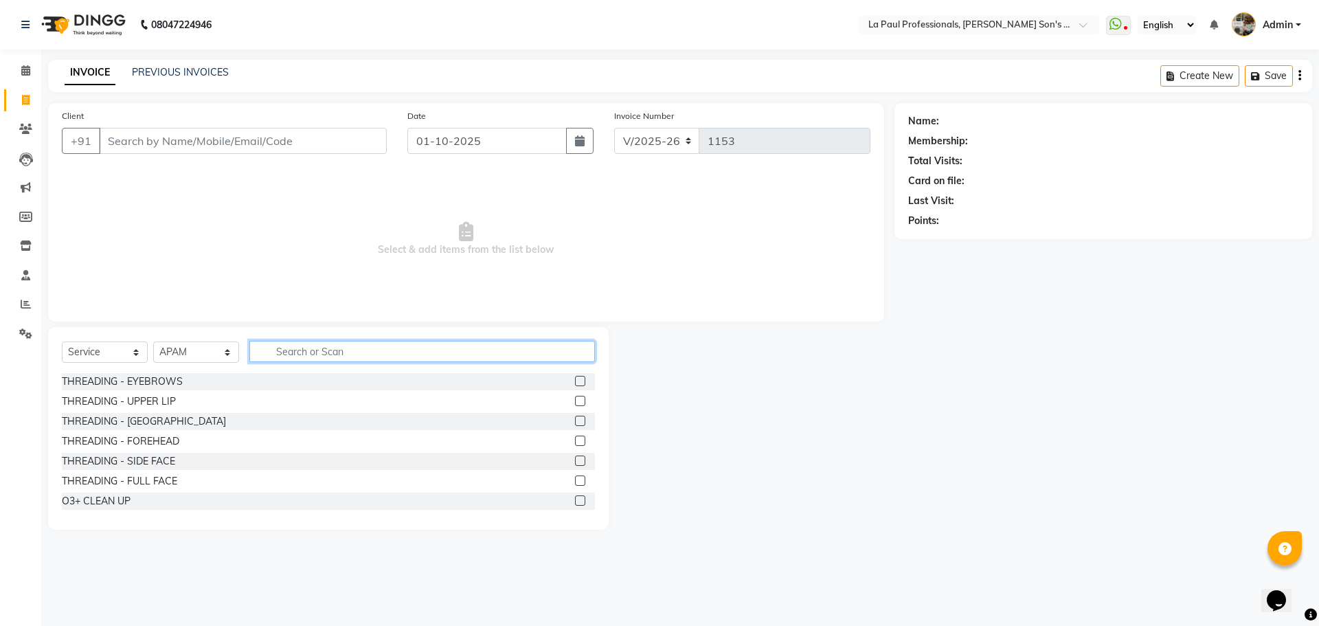
click at [342, 355] on input "text" at bounding box center [421, 351] width 345 height 21
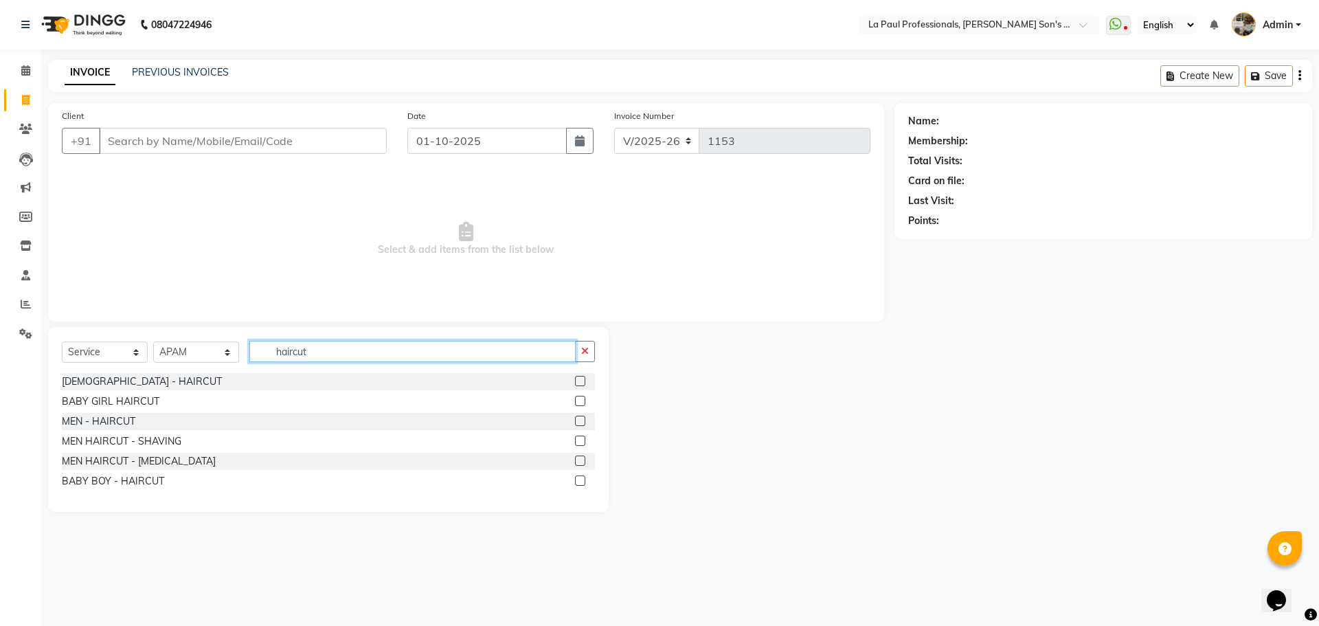
type input "haircut"
click at [579, 420] on label at bounding box center [580, 421] width 10 height 10
click at [579, 420] on input "checkbox" at bounding box center [579, 421] width 9 height 9
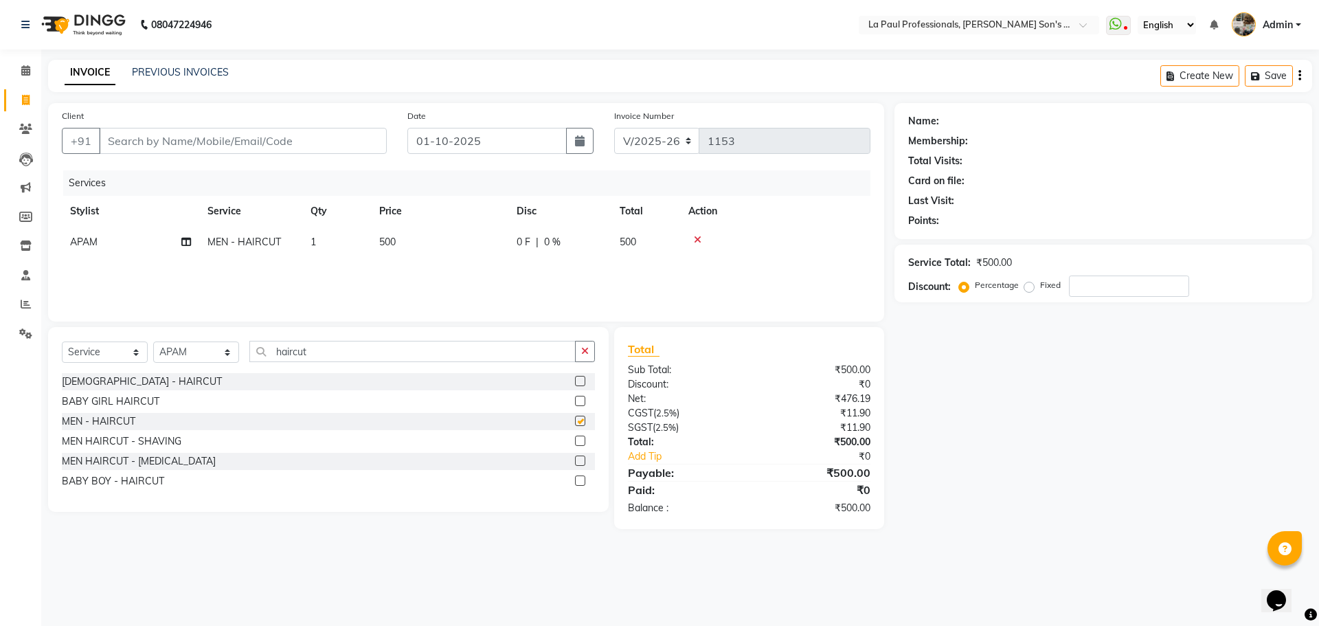
checkbox input "false"
click at [325, 354] on input "haircut" at bounding box center [412, 351] width 326 height 21
type input "h"
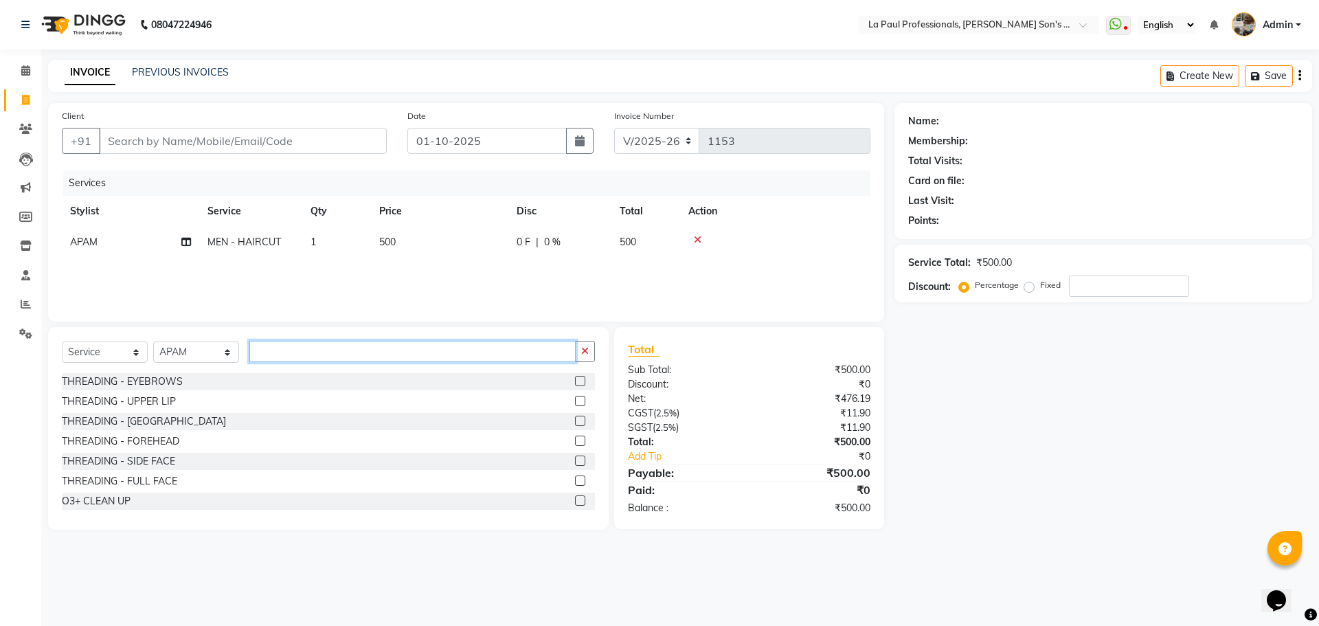
click at [315, 351] on input "text" at bounding box center [412, 351] width 326 height 21
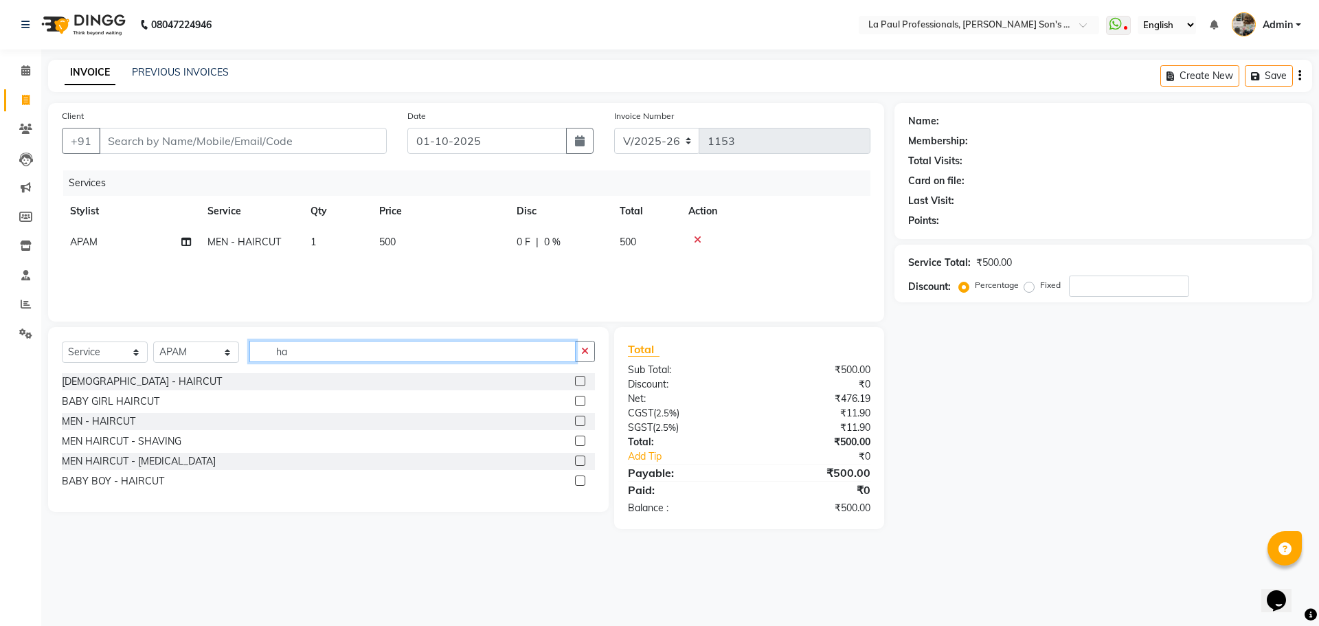
type input "h"
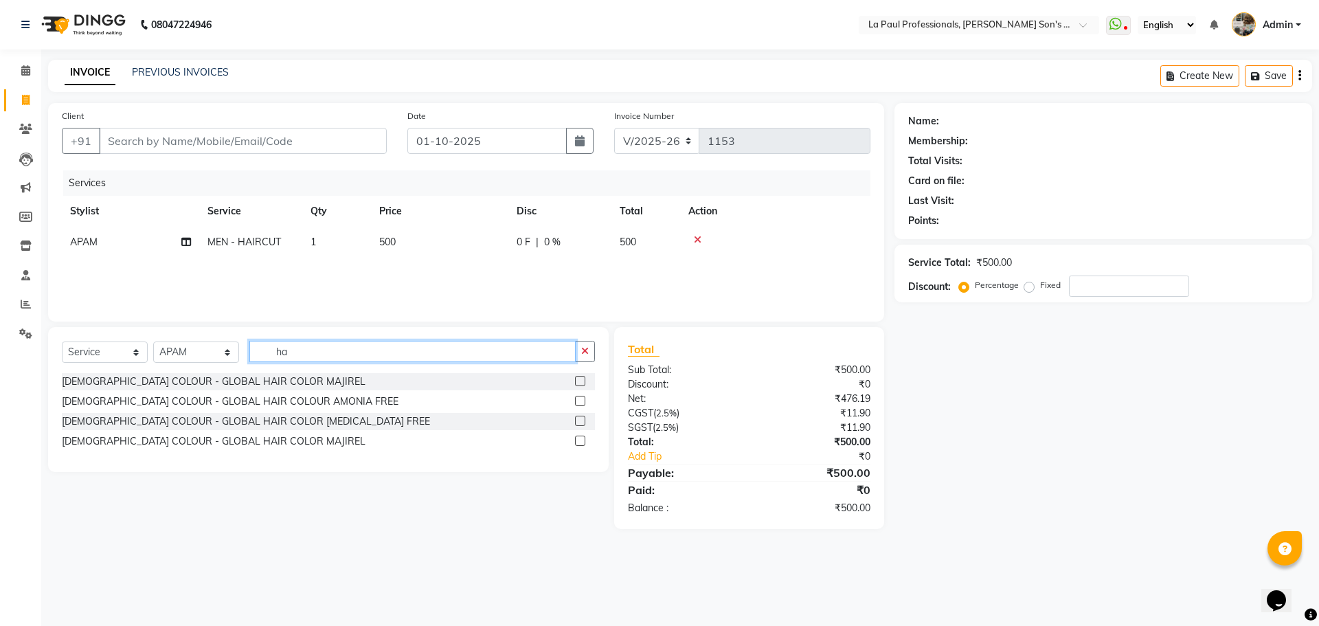
type input "h"
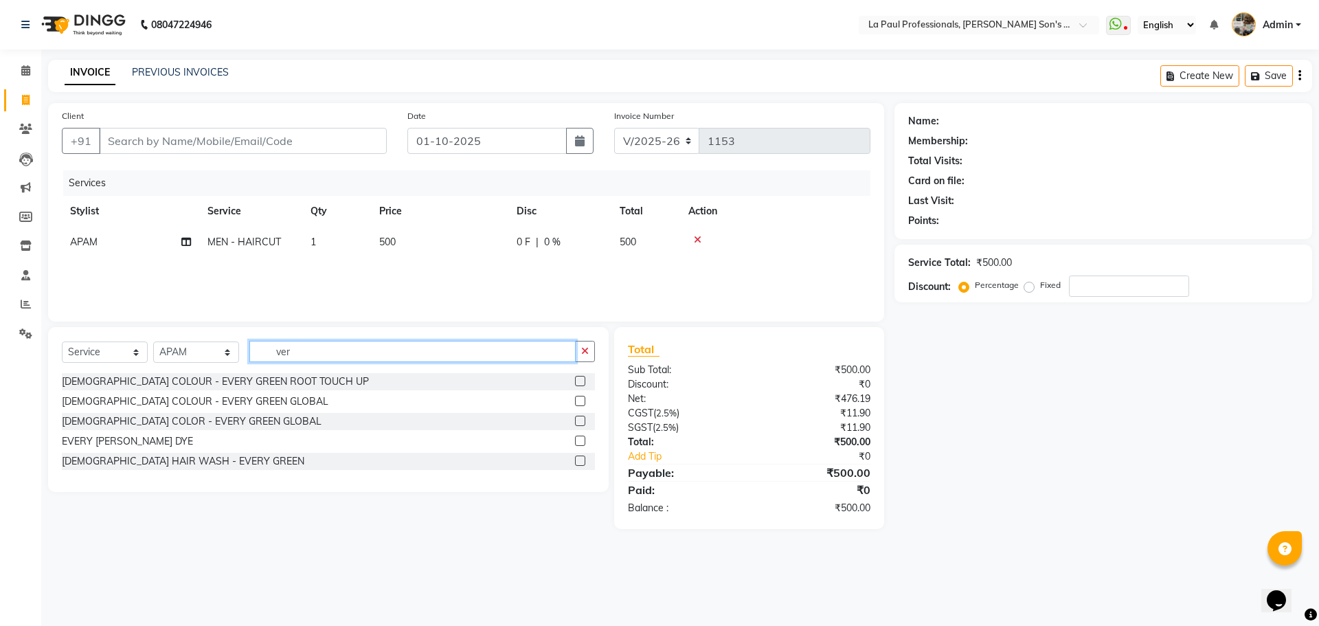
type input "ver"
click at [578, 420] on label at bounding box center [580, 421] width 10 height 10
click at [578, 420] on input "checkbox" at bounding box center [579, 421] width 9 height 9
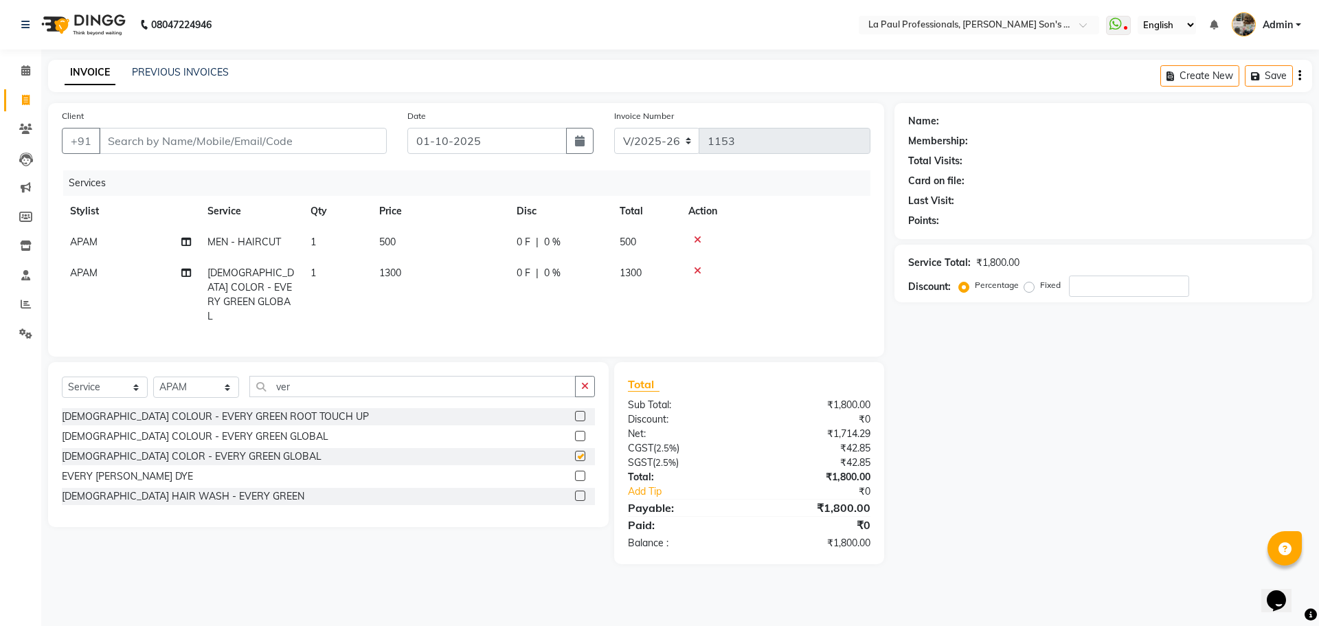
checkbox input "false"
click at [975, 428] on div "Name: Membership: Total Visits: Card on file: Last Visit: Points: Service Total…" at bounding box center [1108, 333] width 428 height 461
click at [961, 440] on div "Name: Membership: Total Visits: Card on file: Last Visit: Points: Service Total…" at bounding box center [1108, 333] width 428 height 461
click at [958, 442] on div "Name: Membership: Total Visits: Card on file: Last Visit: Points: Service Total…" at bounding box center [1108, 333] width 428 height 461
